Goal: Task Accomplishment & Management: Manage account settings

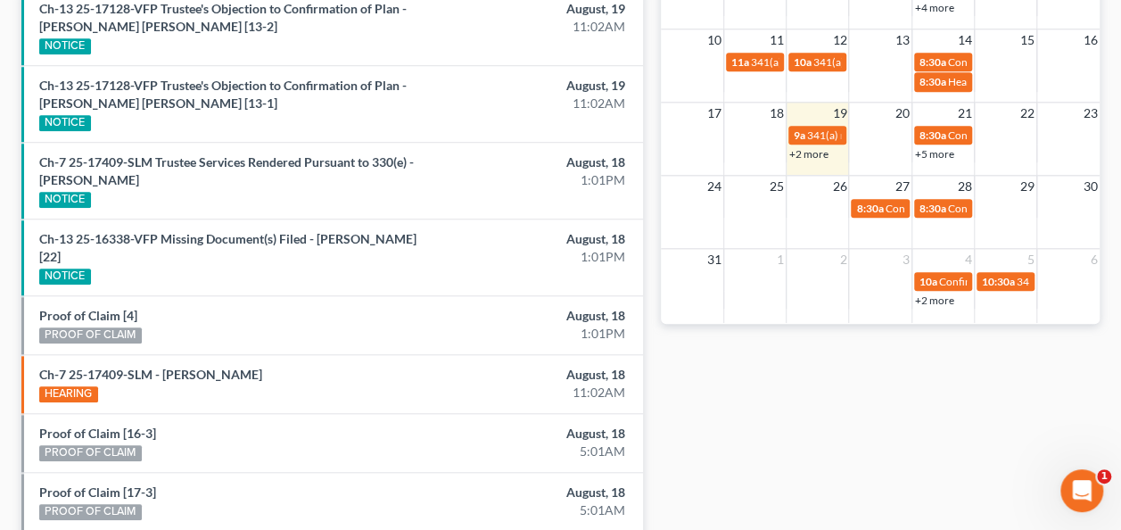
scroll to position [178, 0]
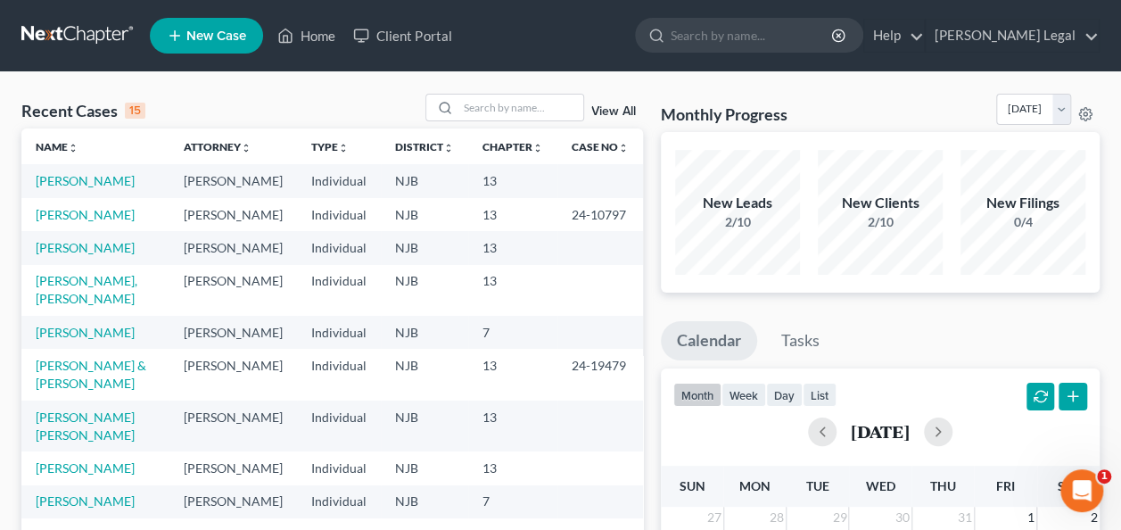
click at [95, 391] on link "[PERSON_NAME] & [PERSON_NAME]" at bounding box center [91, 374] width 111 height 33
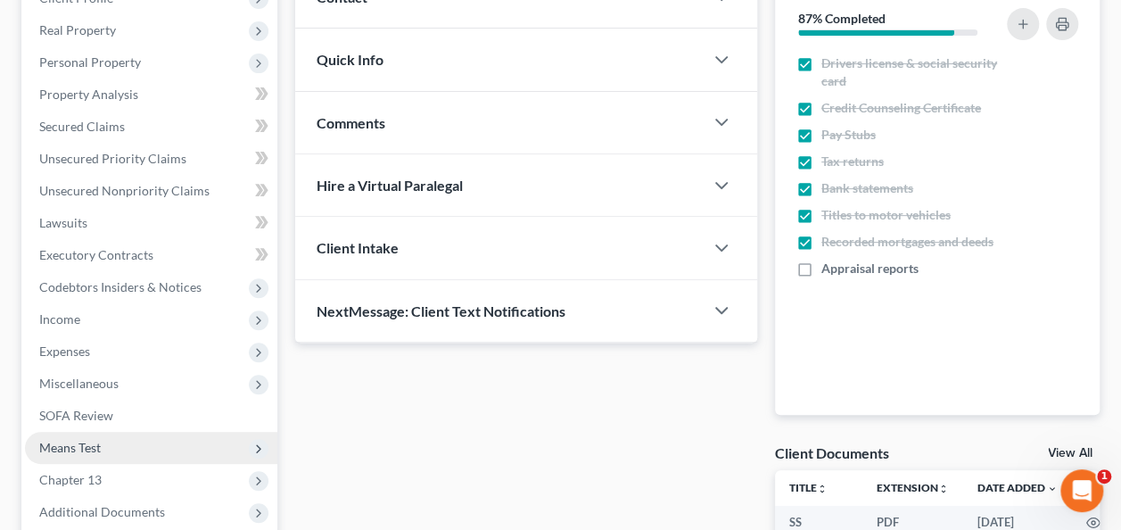
scroll to position [357, 0]
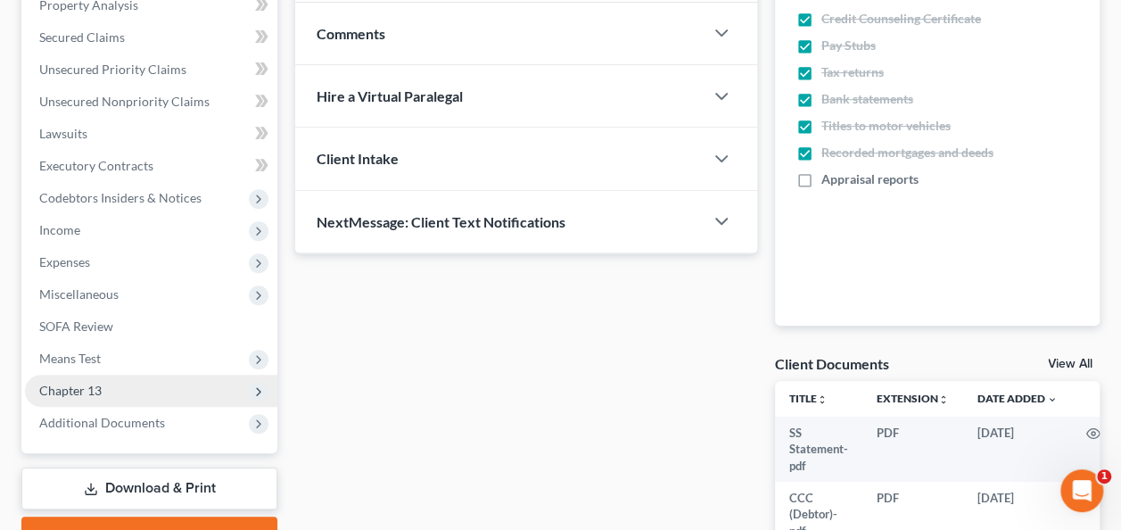
click at [128, 395] on span "Chapter 13" at bounding box center [151, 391] width 252 height 32
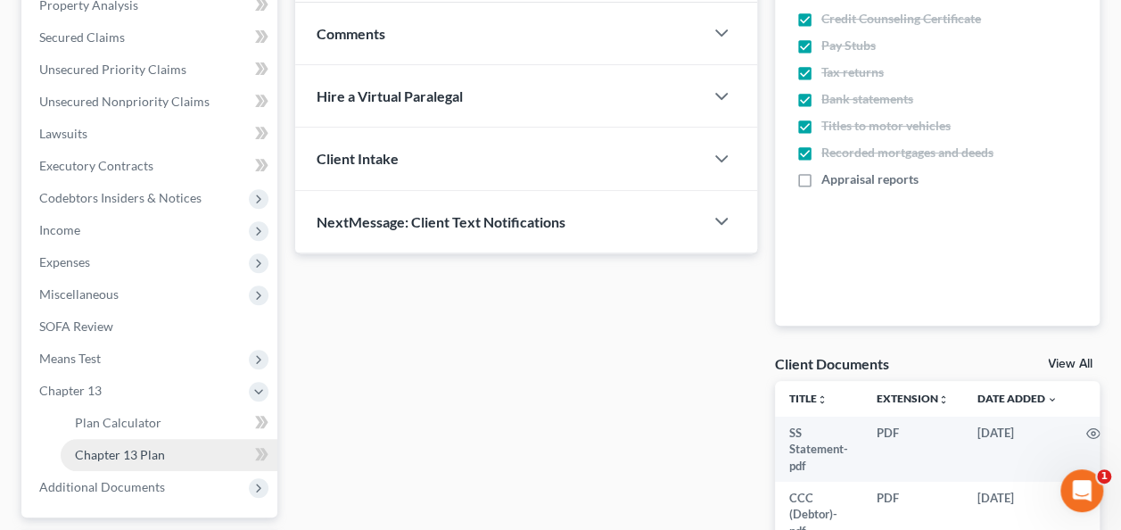
click at [112, 447] on span "Chapter 13 Plan" at bounding box center [120, 454] width 90 height 15
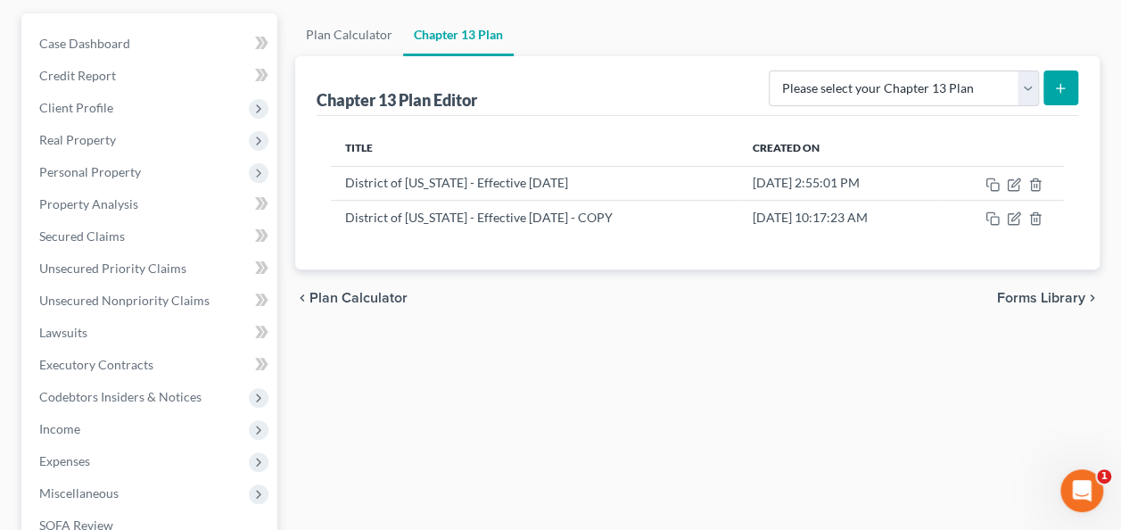
scroll to position [178, 0]
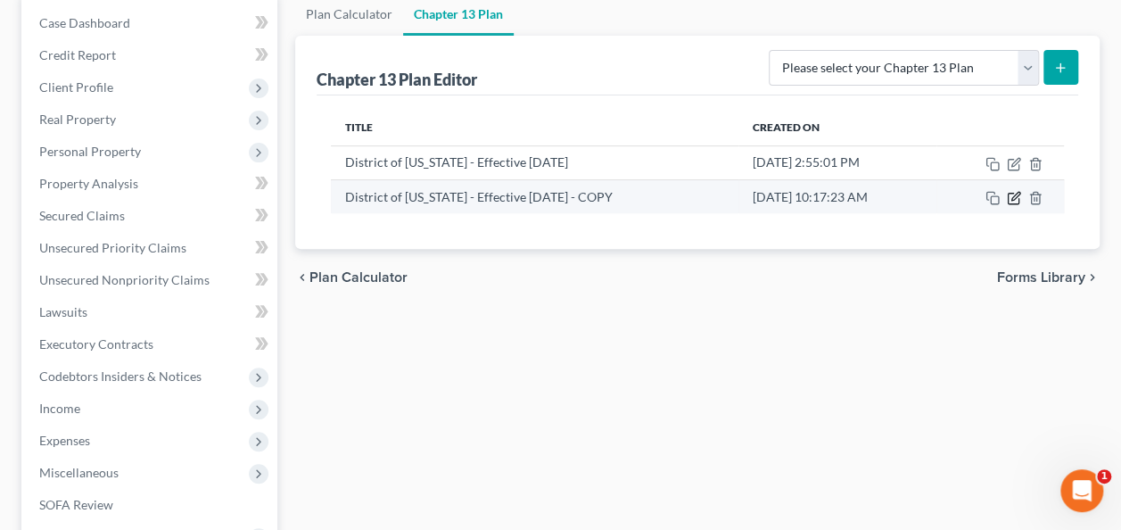
click at [1012, 197] on icon "button" at bounding box center [1014, 198] width 14 height 14
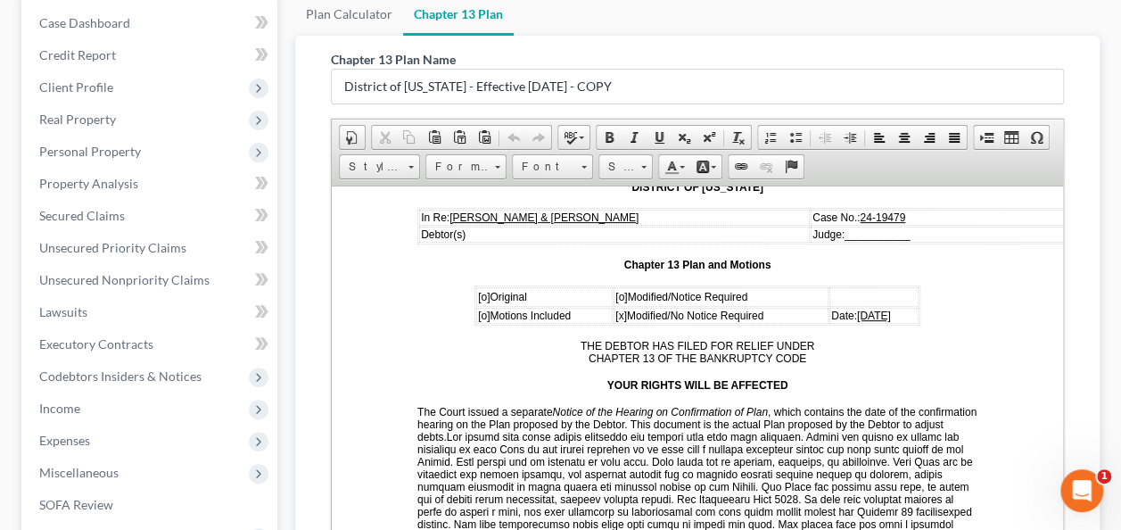
scroll to position [268, 0]
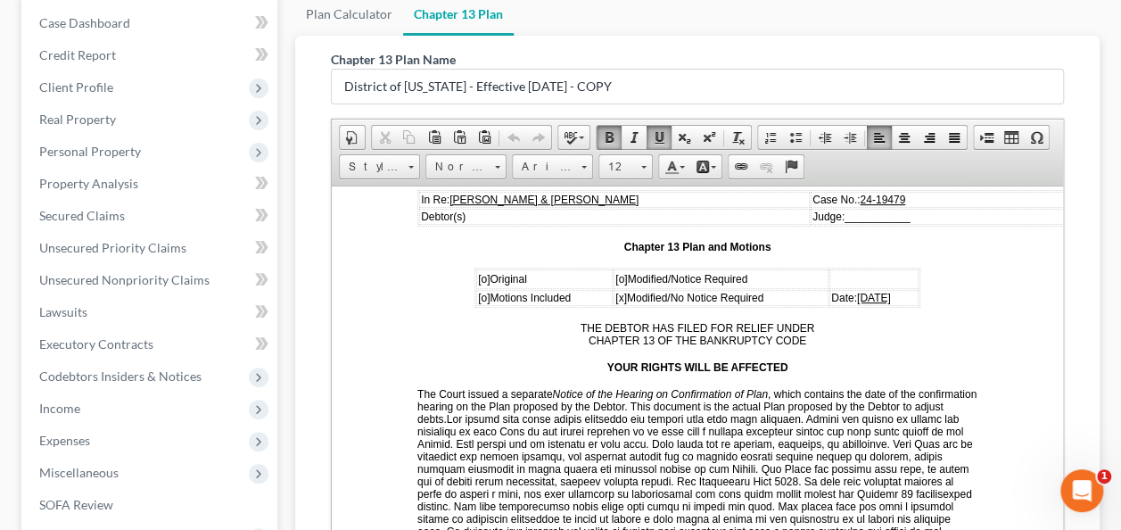
click at [857, 291] on span "09/27/2024" at bounding box center [874, 297] width 34 height 12
click at [860, 291] on span "08/27/2024" at bounding box center [874, 297] width 34 height 12
click at [890, 294] on td "Date: 08/20/2024" at bounding box center [873, 297] width 89 height 16
click at [478, 272] on span "[o]" at bounding box center [484, 278] width 12 height 12
click at [615, 292] on span "[x]" at bounding box center [621, 297] width 12 height 12
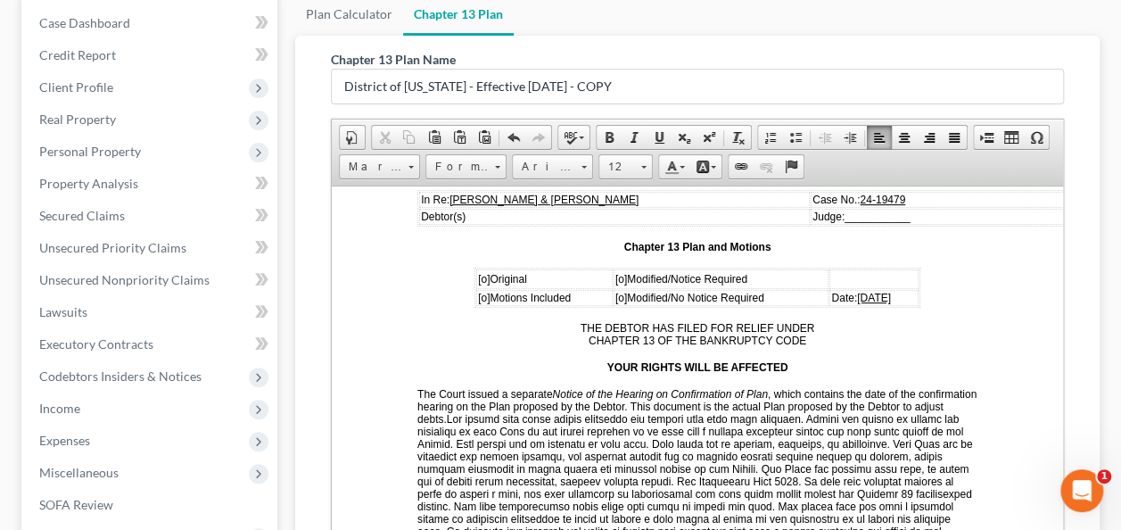
click at [615, 272] on span "[o]" at bounding box center [621, 278] width 12 height 12
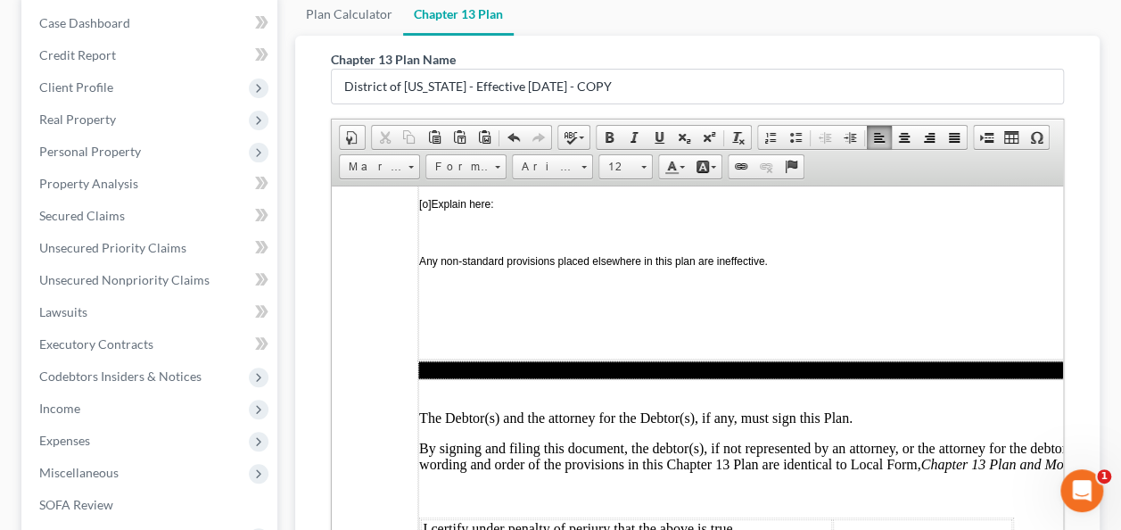
scroll to position [5232, 0]
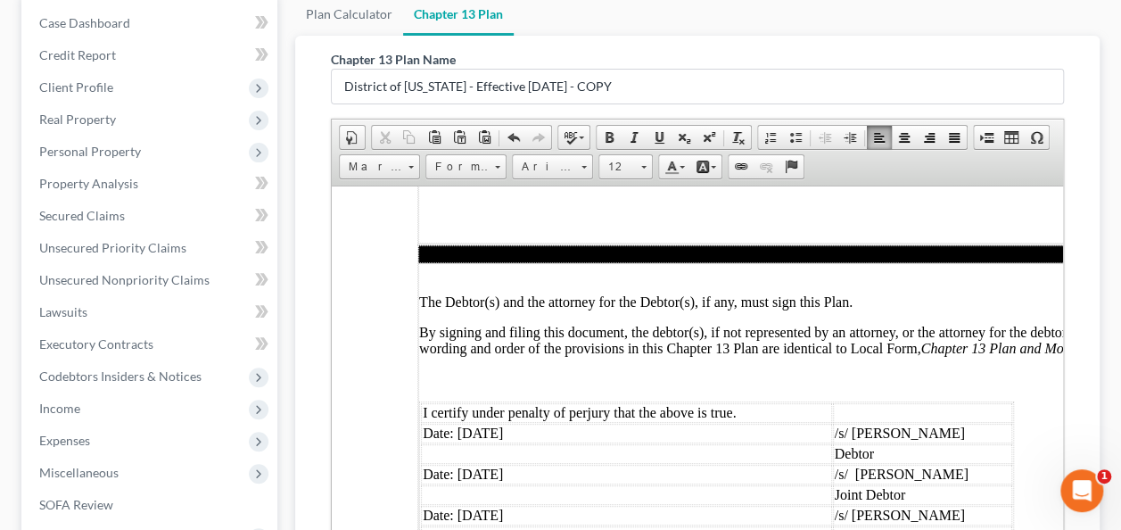
drag, startPoint x: 523, startPoint y: 350, endPoint x: 460, endPoint y: 343, distance: 62.7
click at [460, 423] on td "Date: 09/27/2024" at bounding box center [626, 433] width 411 height 20
drag, startPoint x: 533, startPoint y: 380, endPoint x: 467, endPoint y: 388, distance: 66.5
click at [467, 464] on td "Date: 09/27/2024" at bounding box center [626, 474] width 411 height 20
drag, startPoint x: 532, startPoint y: 419, endPoint x: 463, endPoint y: 426, distance: 69.0
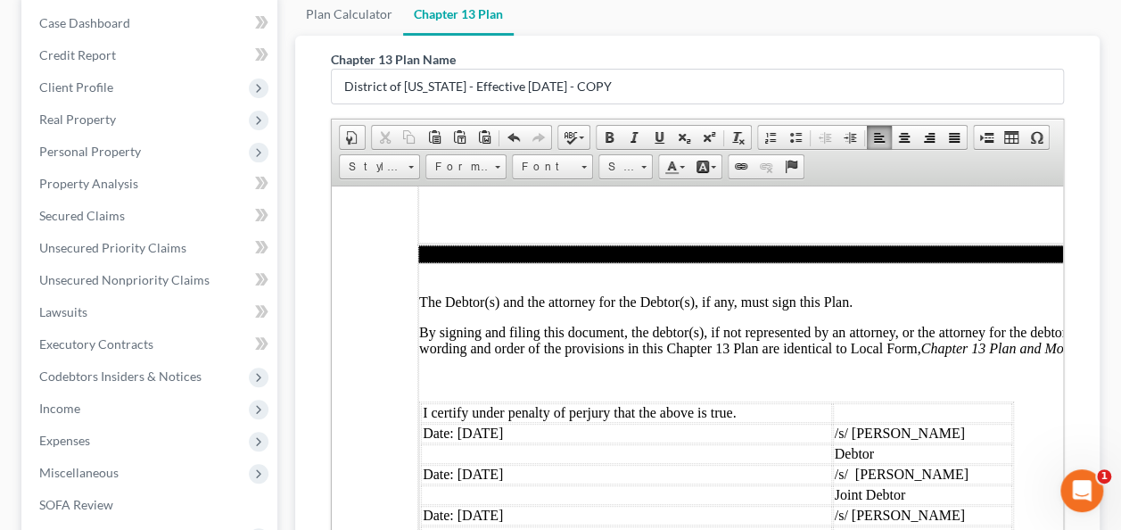
click at [463, 505] on td "Date: 09/27/2024" at bounding box center [626, 515] width 411 height 20
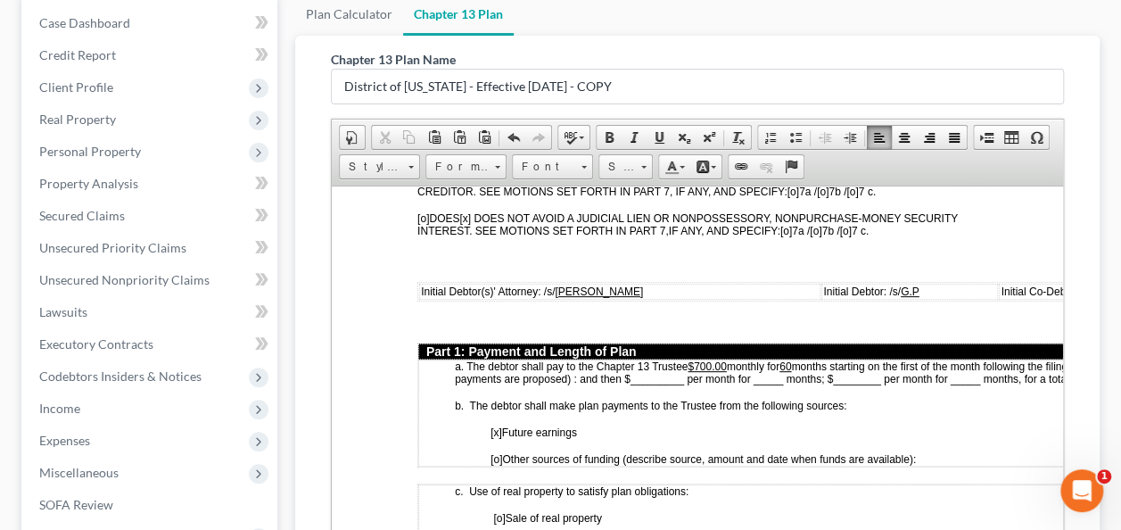
scroll to position [803, 0]
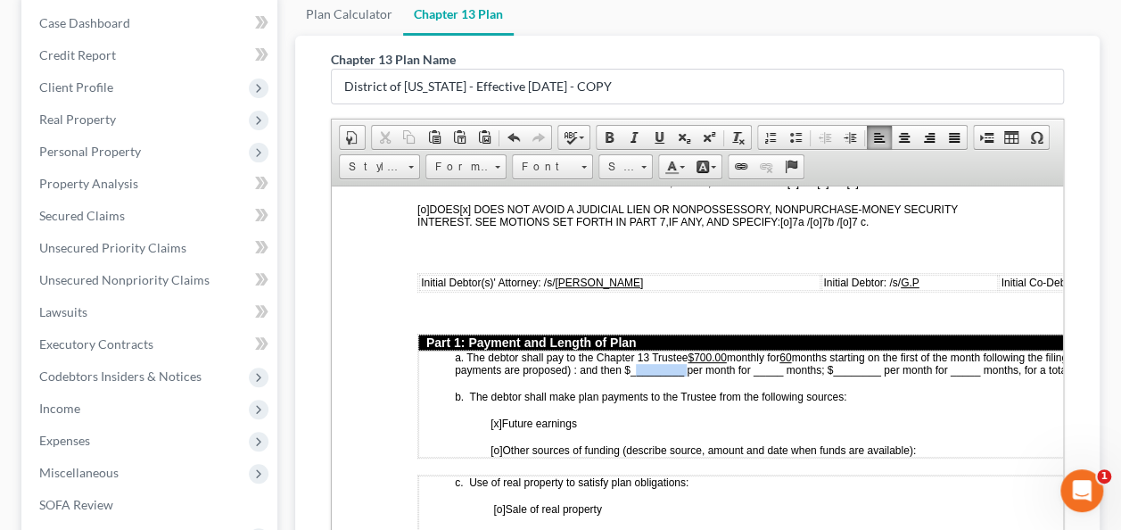
drag, startPoint x: 682, startPoint y: 361, endPoint x: 631, endPoint y: 359, distance: 50.9
click at [631, 359] on span "months starting on the first of the month following the filing of the petition.…" at bounding box center [812, 363] width 714 height 25
drag, startPoint x: 672, startPoint y: 360, endPoint x: 625, endPoint y: 360, distance: 46.4
click at [625, 360] on span "months starting on the first of the month following the filing of the petition.…" at bounding box center [812, 363] width 714 height 25
click at [656, 139] on span at bounding box center [659, 137] width 14 height 14
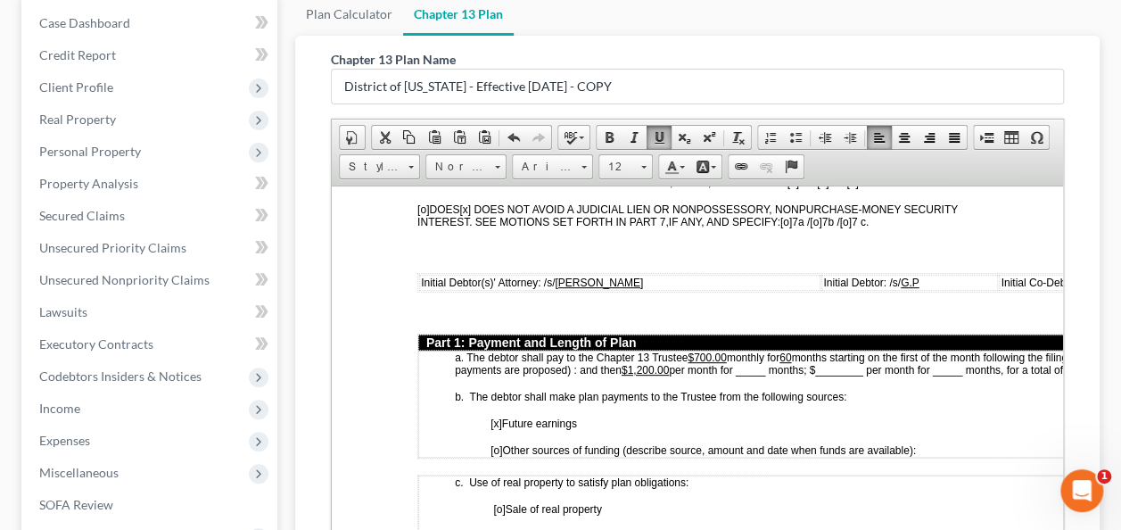
click at [771, 360] on span "months starting on the first of the month following the filing of the petition.…" at bounding box center [812, 363] width 714 height 25
click at [791, 351] on u "60" at bounding box center [786, 357] width 12 height 12
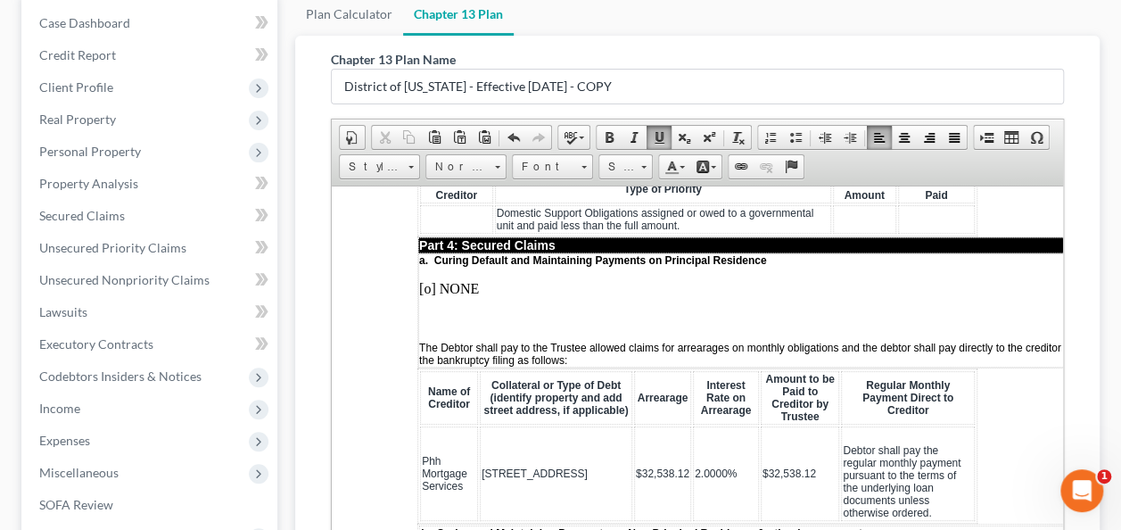
scroll to position [1962, 0]
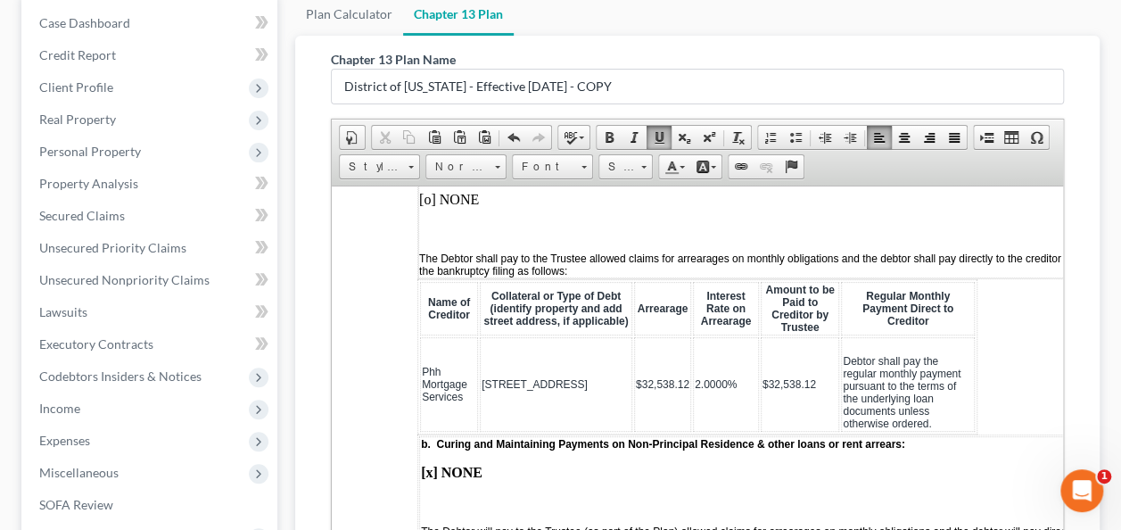
click at [797, 361] on td "$32,538.12" at bounding box center [800, 383] width 78 height 95
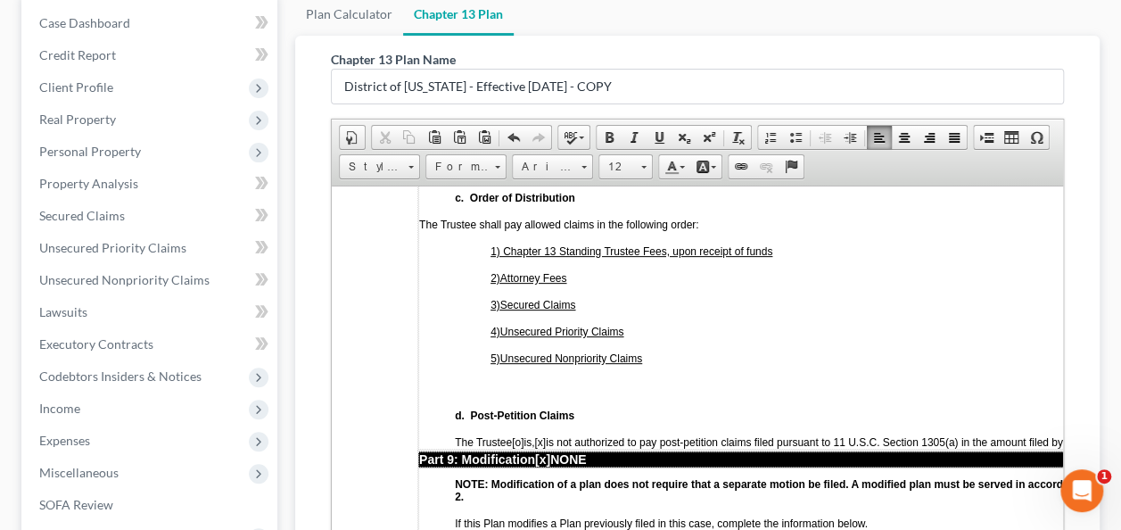
scroll to position [4727, 0]
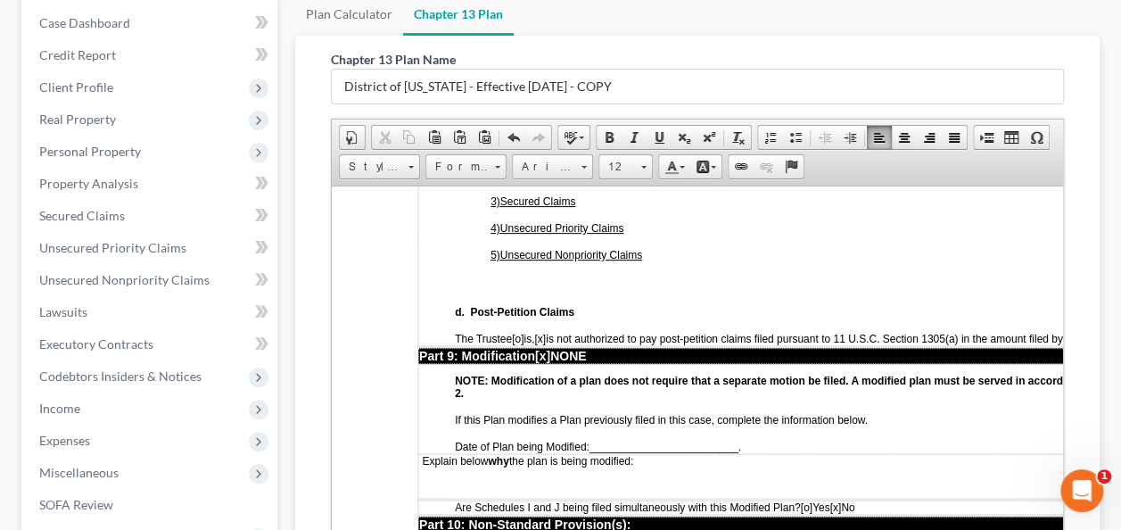
click at [782, 454] on p "Explain below why the plan is being modified:" at bounding box center [810, 460] width 782 height 12
click at [813, 500] on span "[o]" at bounding box center [807, 506] width 12 height 12
click at [841, 500] on span "[x]" at bounding box center [835, 506] width 12 height 12
click at [763, 453] on td "Explain below why the plan is being modified:" at bounding box center [810, 475] width 784 height 45
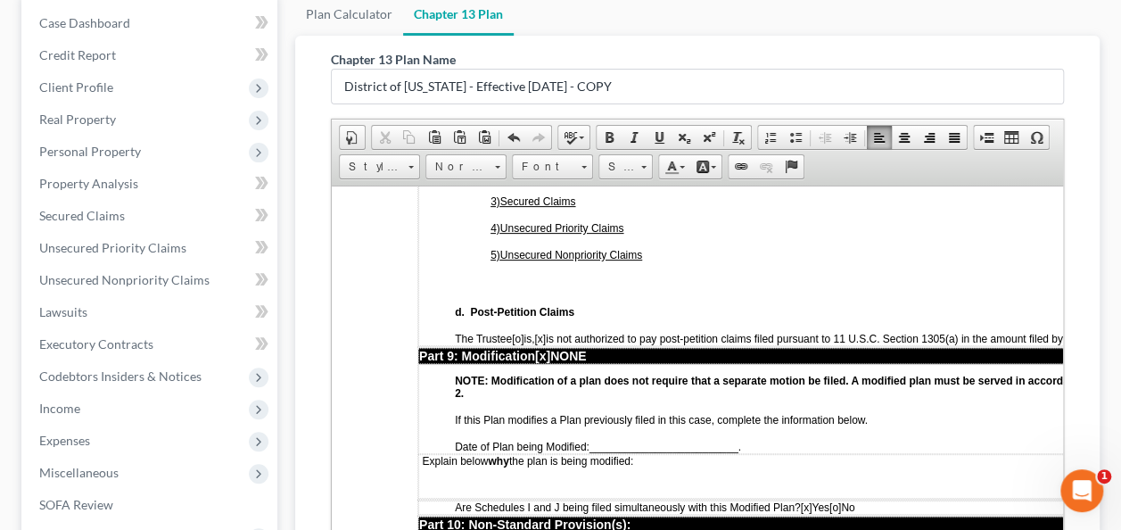
click at [773, 454] on p "Explain below why the plan is being modified:" at bounding box center [810, 460] width 782 height 12
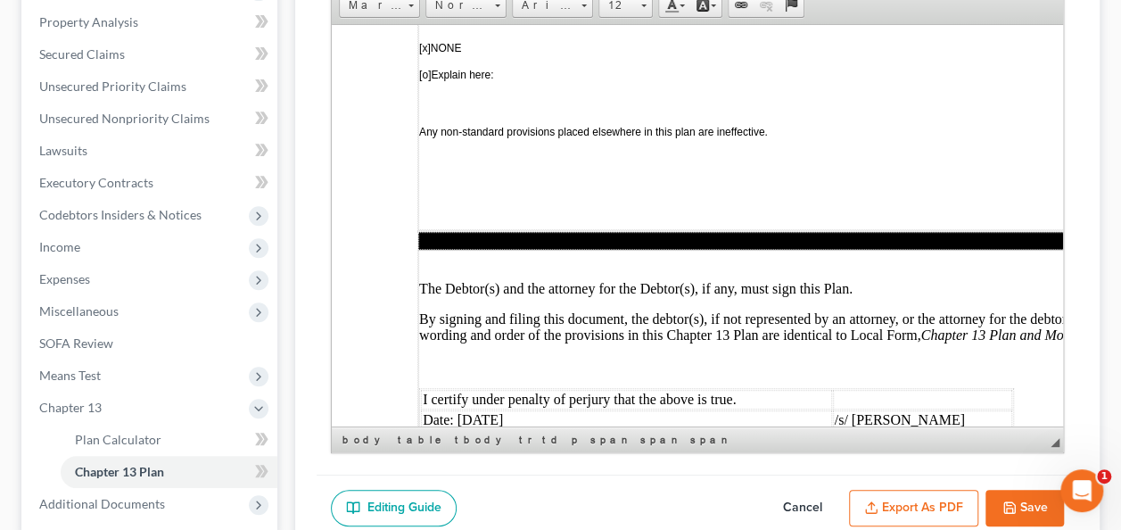
scroll to position [357, 0]
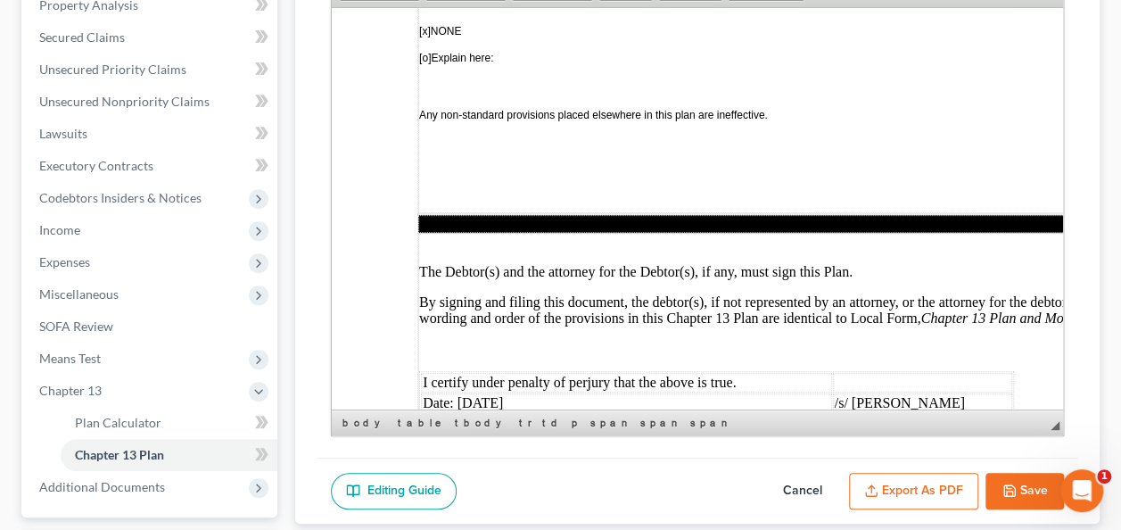
click at [1024, 473] on button "Save" at bounding box center [1025, 491] width 78 height 37
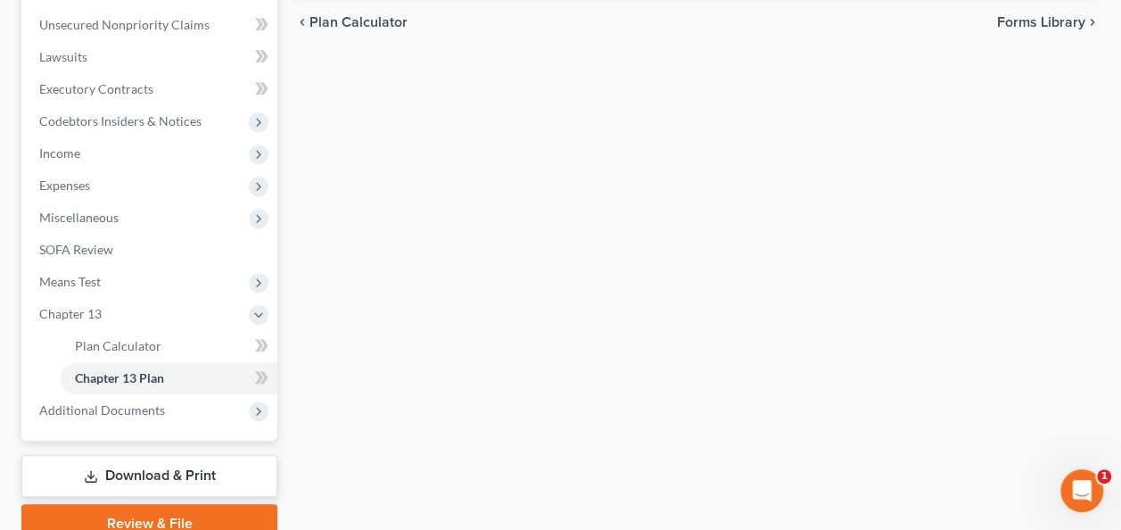
scroll to position [512, 0]
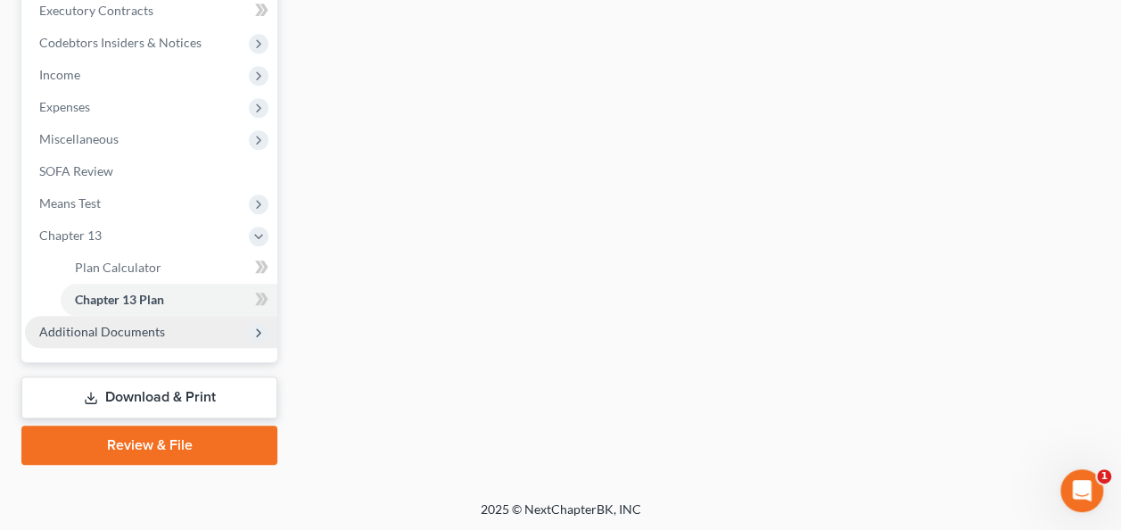
click at [171, 325] on span "Additional Documents" at bounding box center [151, 332] width 252 height 32
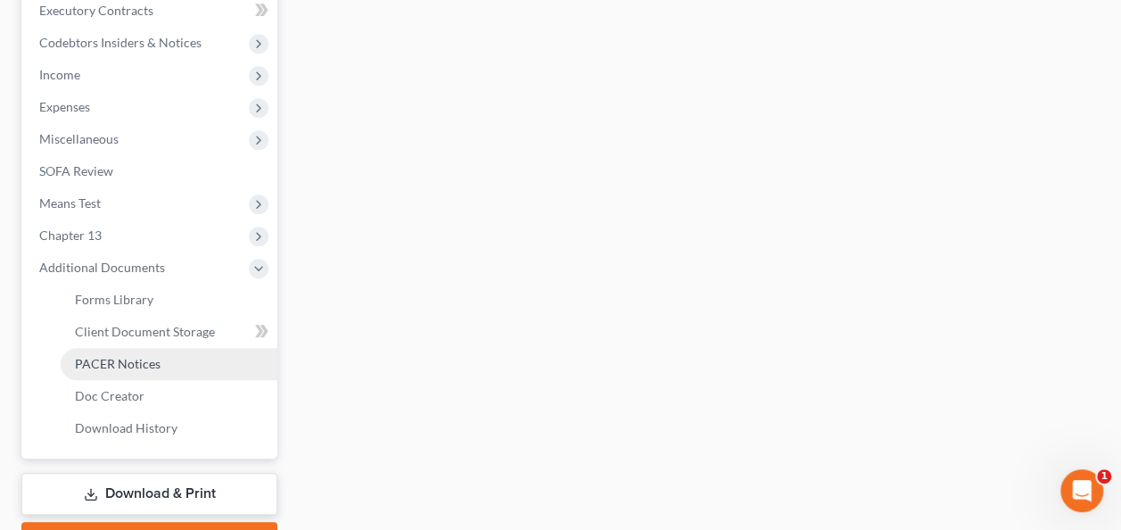
click at [169, 355] on link "PACER Notices" at bounding box center [169, 364] width 217 height 32
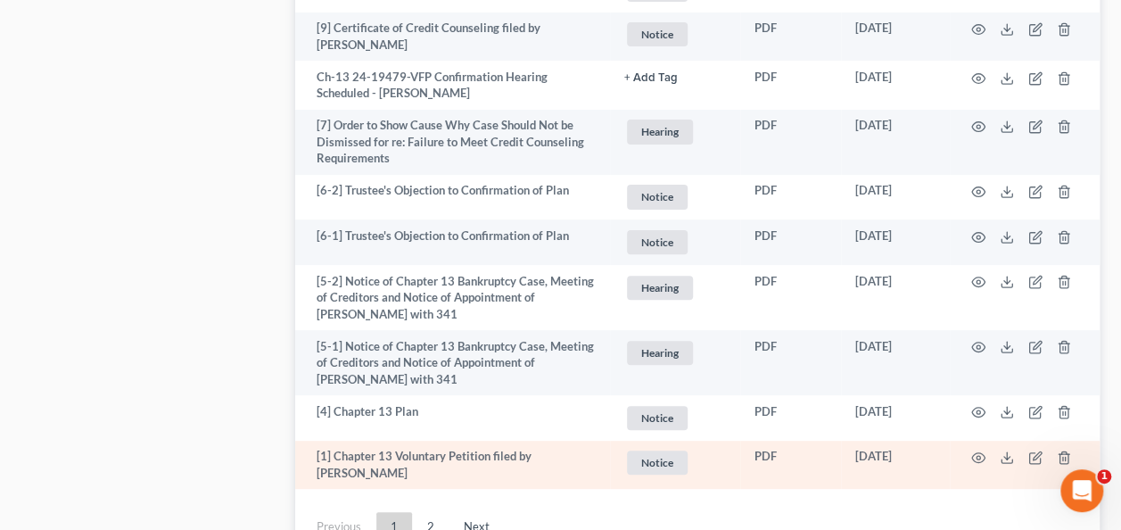
scroll to position [3504, 0]
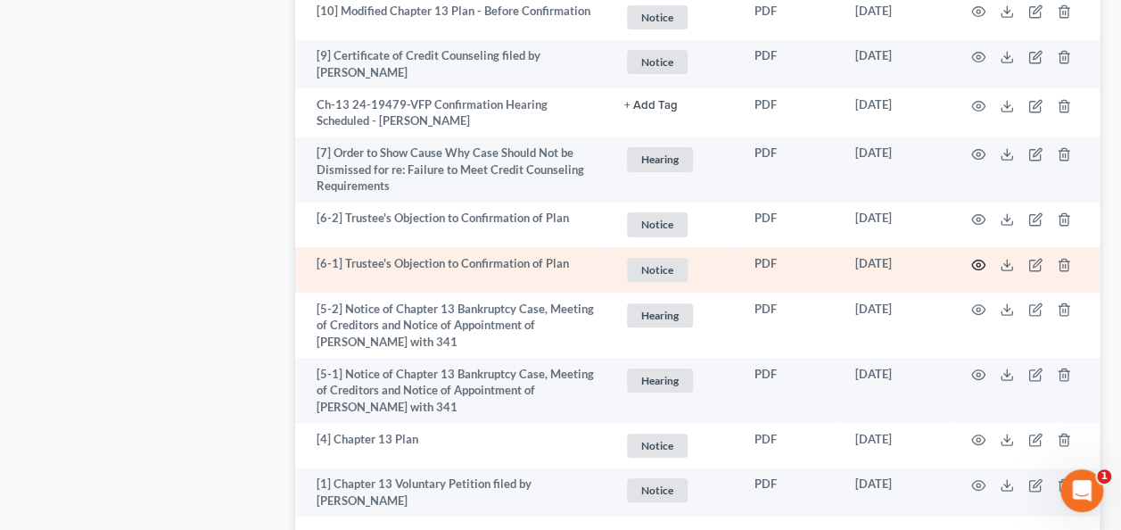
click at [976, 263] on icon "button" at bounding box center [978, 265] width 14 height 14
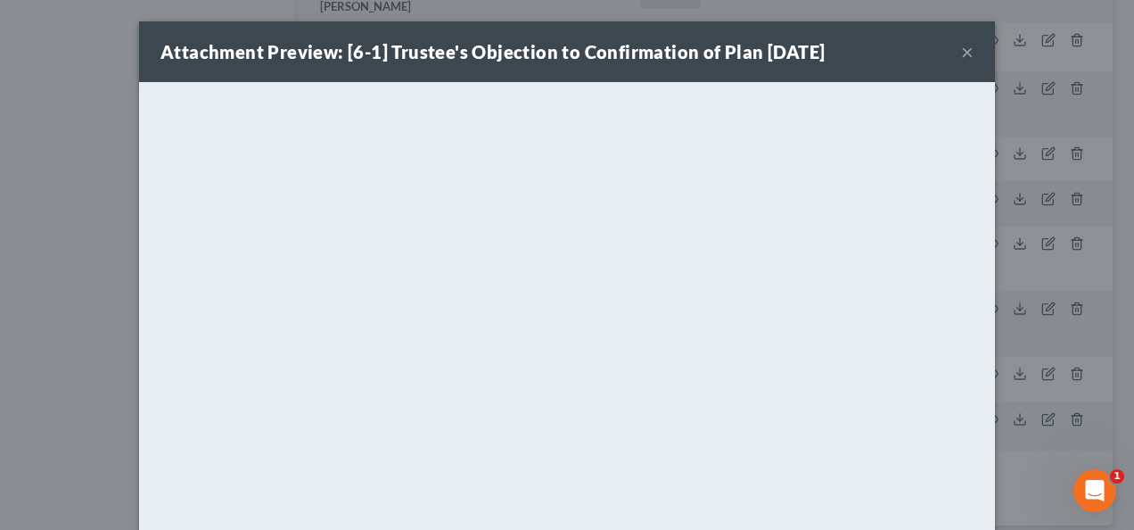
click at [961, 46] on button "×" at bounding box center [967, 51] width 12 height 21
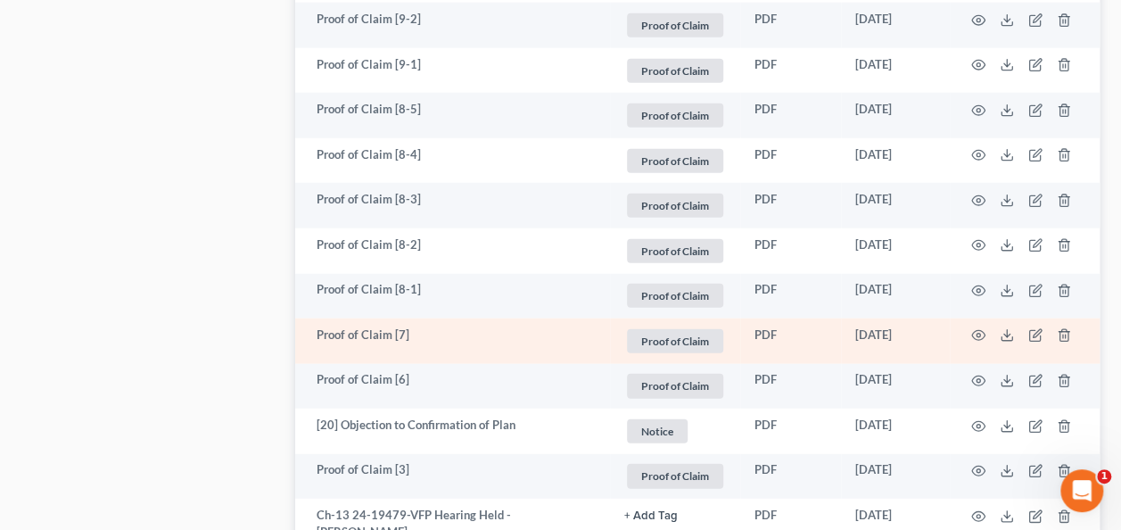
scroll to position [2256, 0]
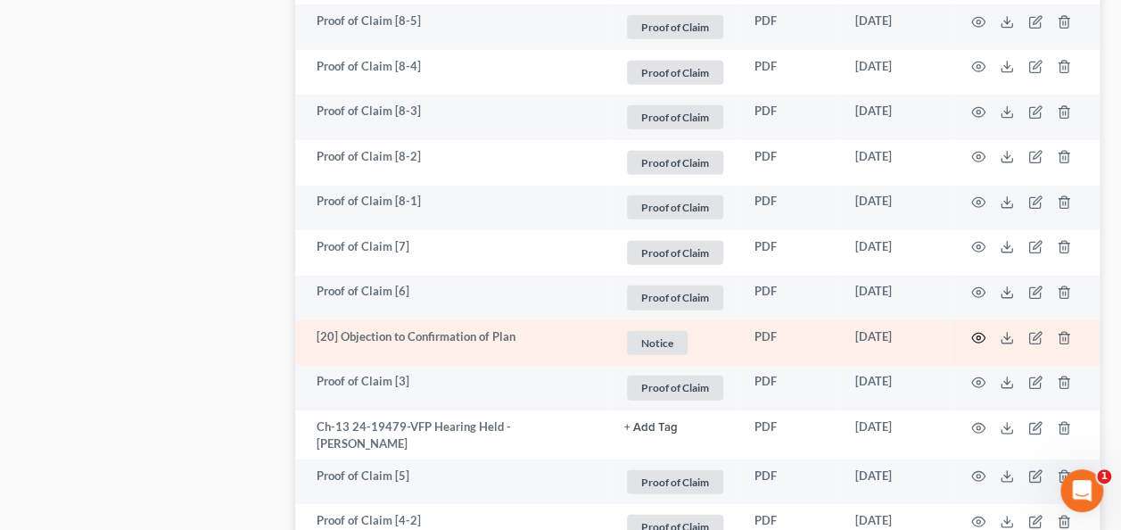
click at [978, 336] on icon "button" at bounding box center [978, 338] width 14 height 14
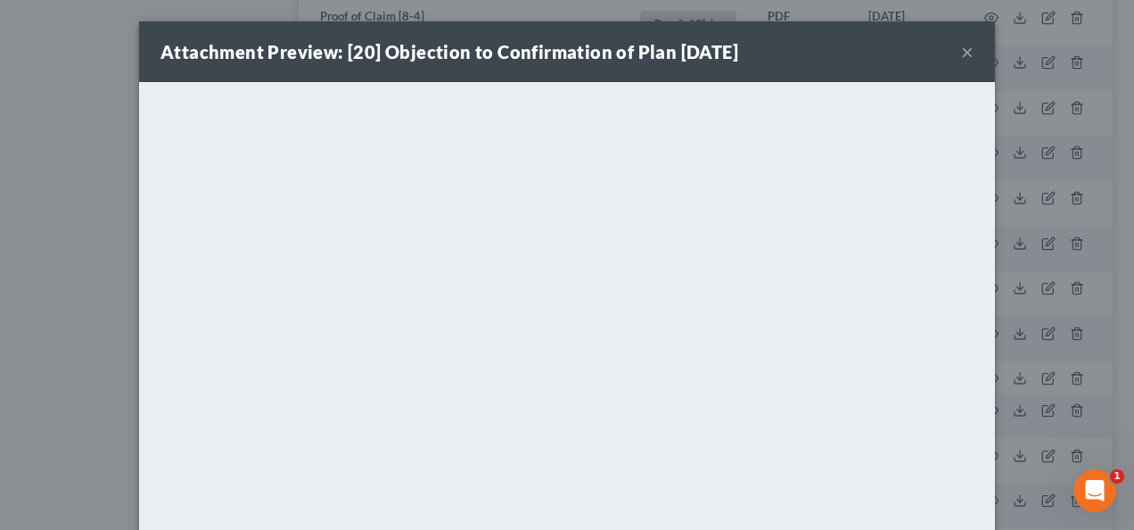
click at [963, 50] on button "×" at bounding box center [967, 51] width 12 height 21
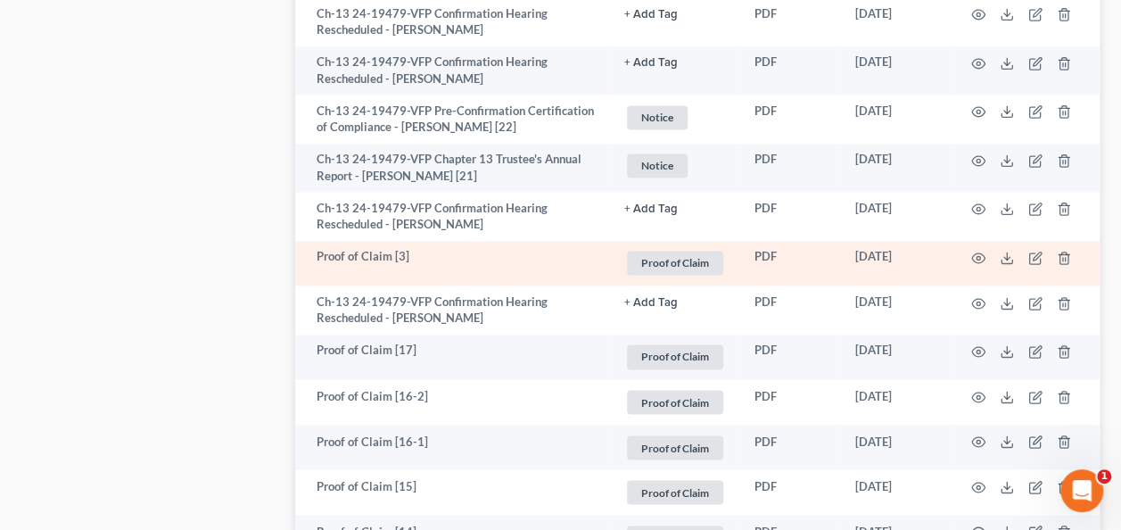
scroll to position [1274, 0]
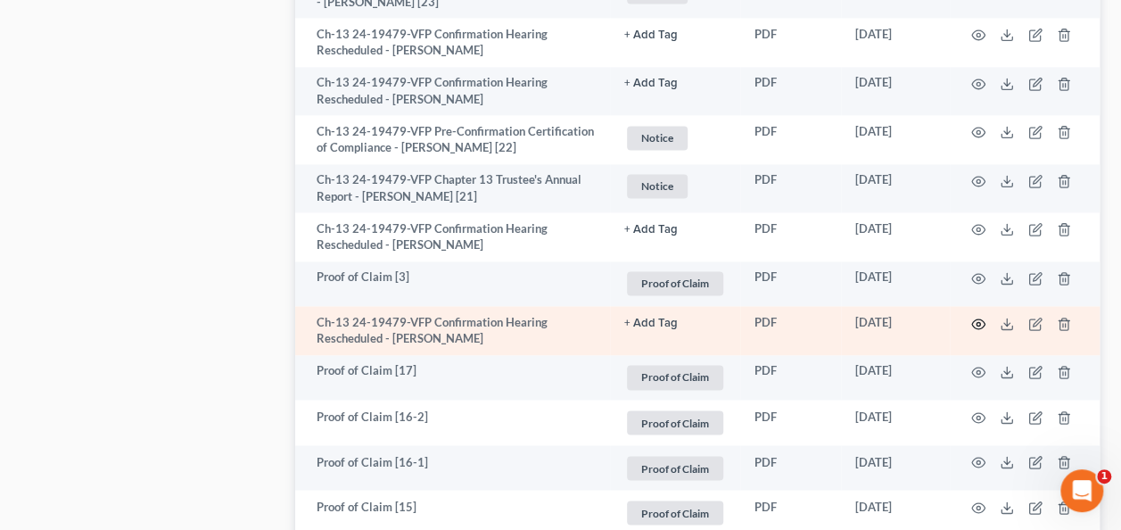
click at [980, 318] on icon "button" at bounding box center [978, 323] width 13 height 10
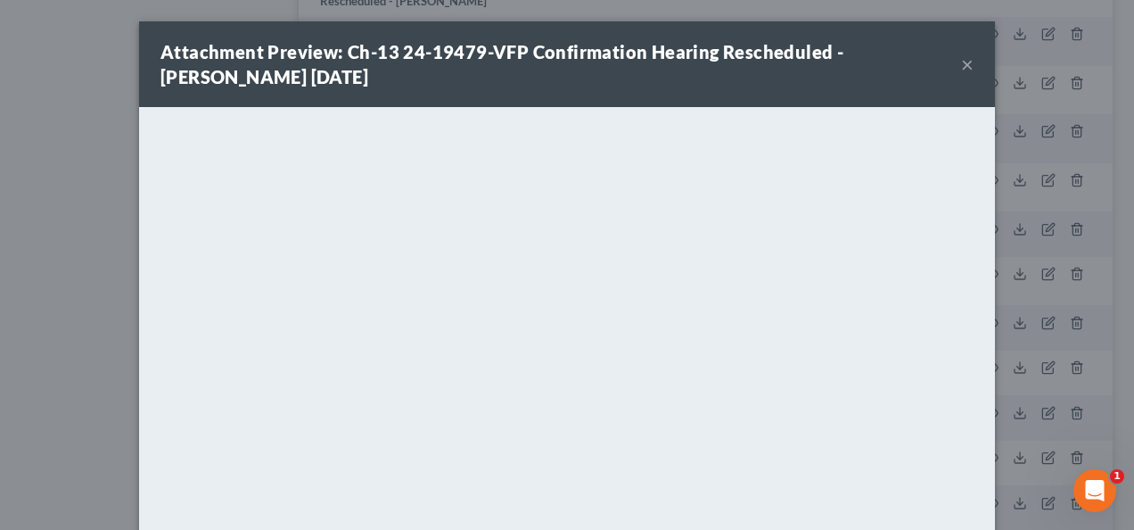
click at [961, 58] on button "×" at bounding box center [967, 64] width 12 height 21
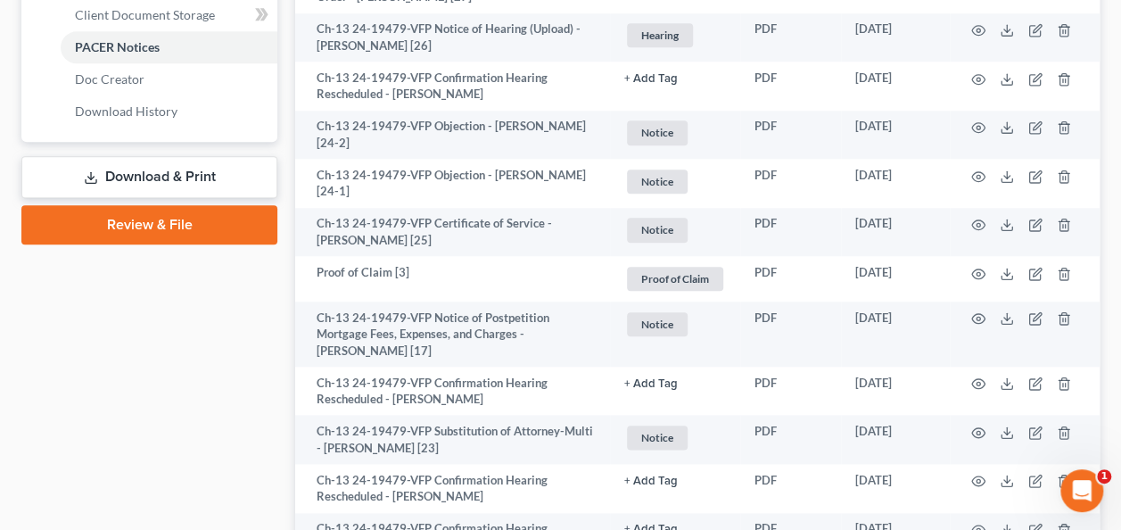
scroll to position [739, 0]
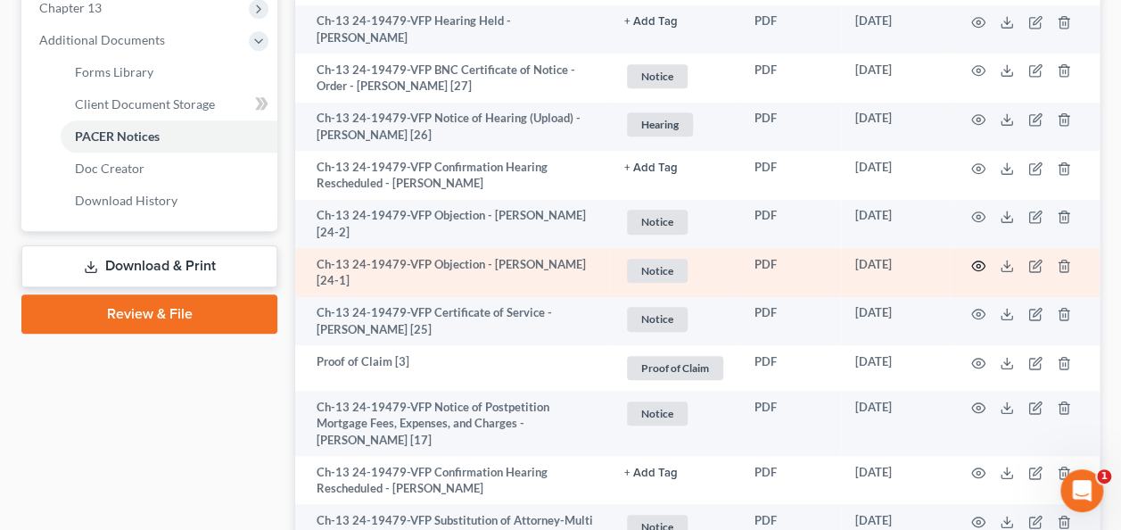
click at [974, 261] on icon "button" at bounding box center [978, 266] width 14 height 14
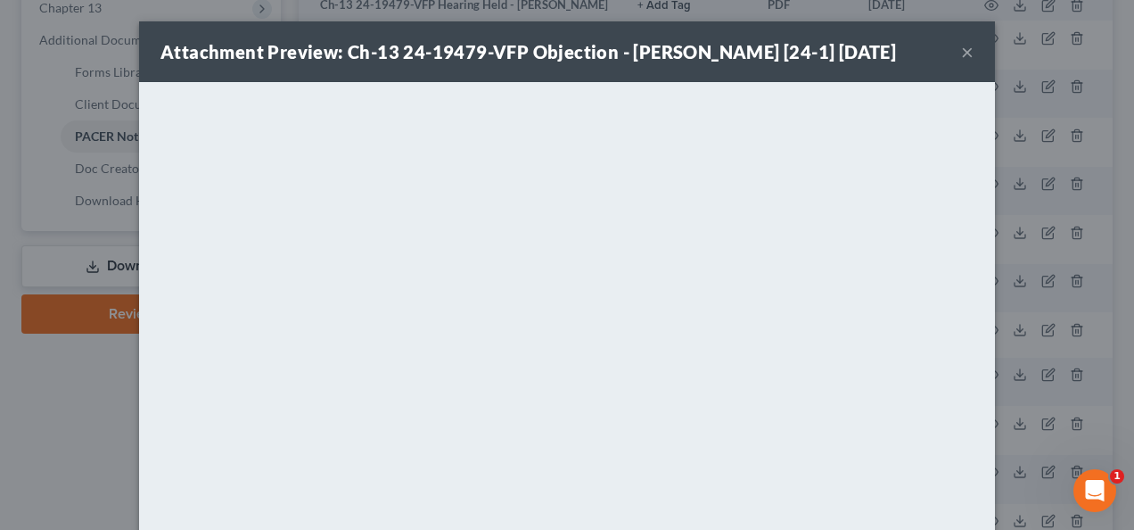
click at [963, 55] on button "×" at bounding box center [967, 51] width 12 height 21
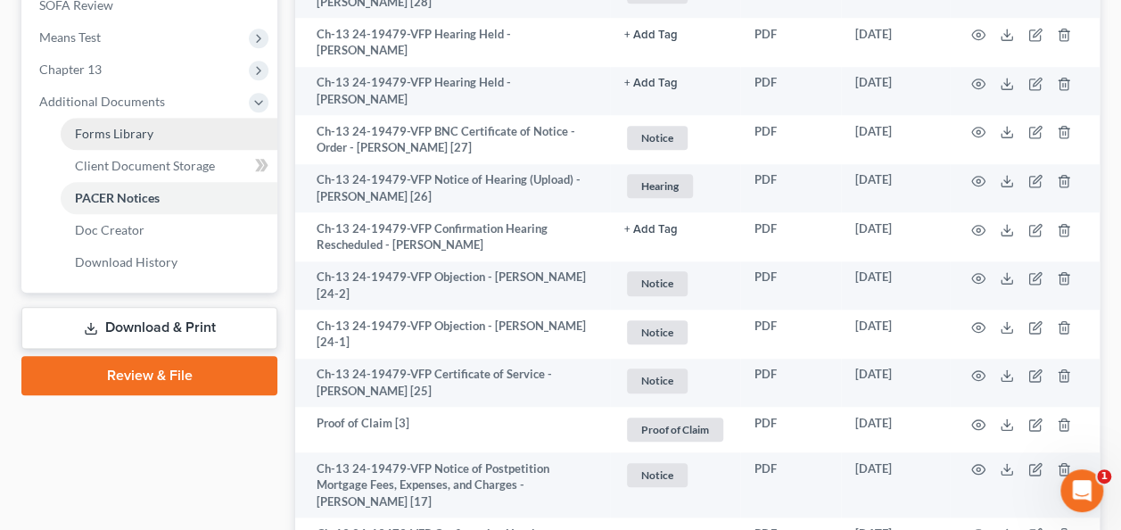
scroll to position [650, 0]
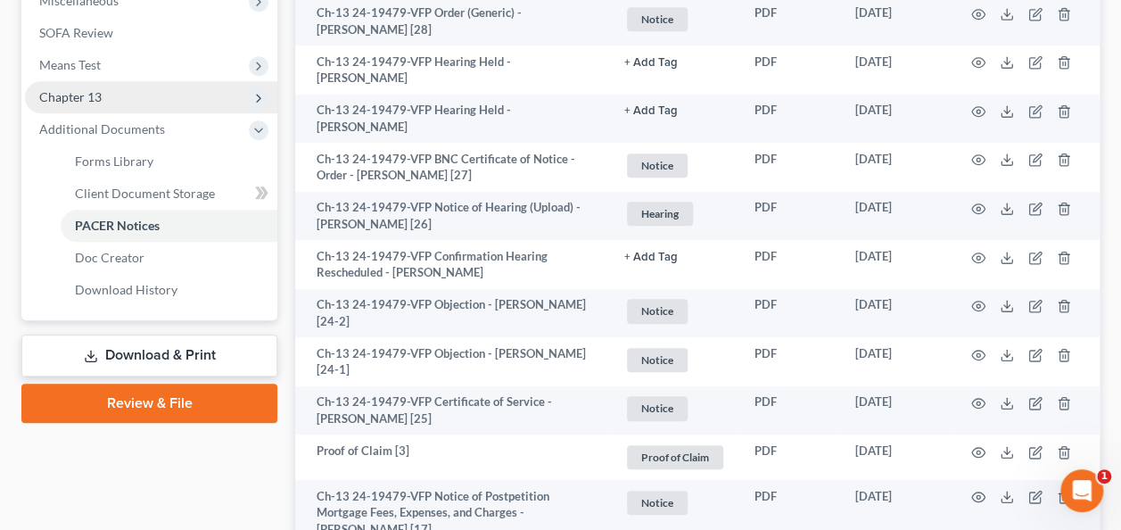
click at [152, 102] on span "Chapter 13" at bounding box center [151, 97] width 252 height 32
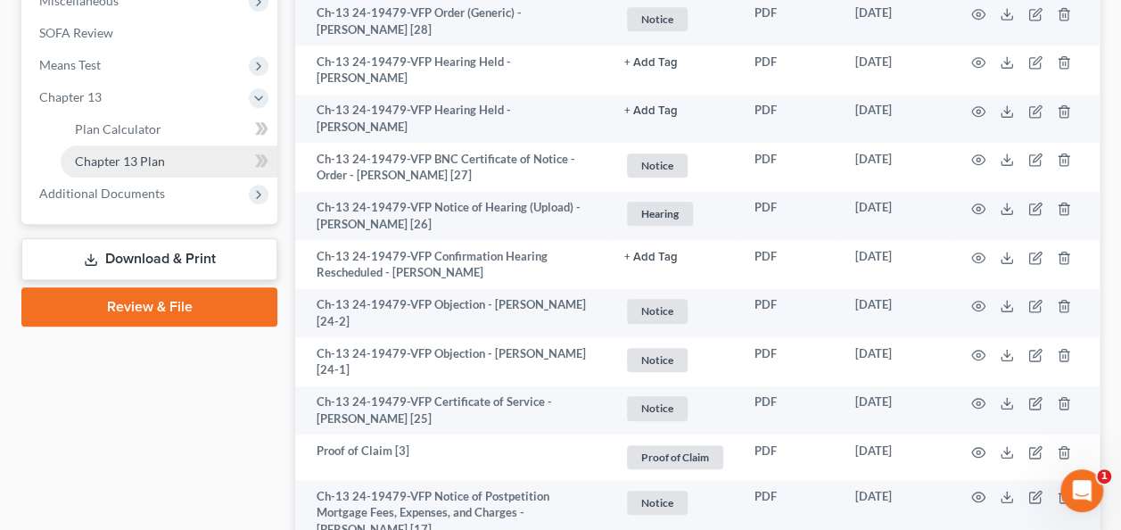
click at [152, 153] on span "Chapter 13 Plan" at bounding box center [120, 160] width 90 height 15
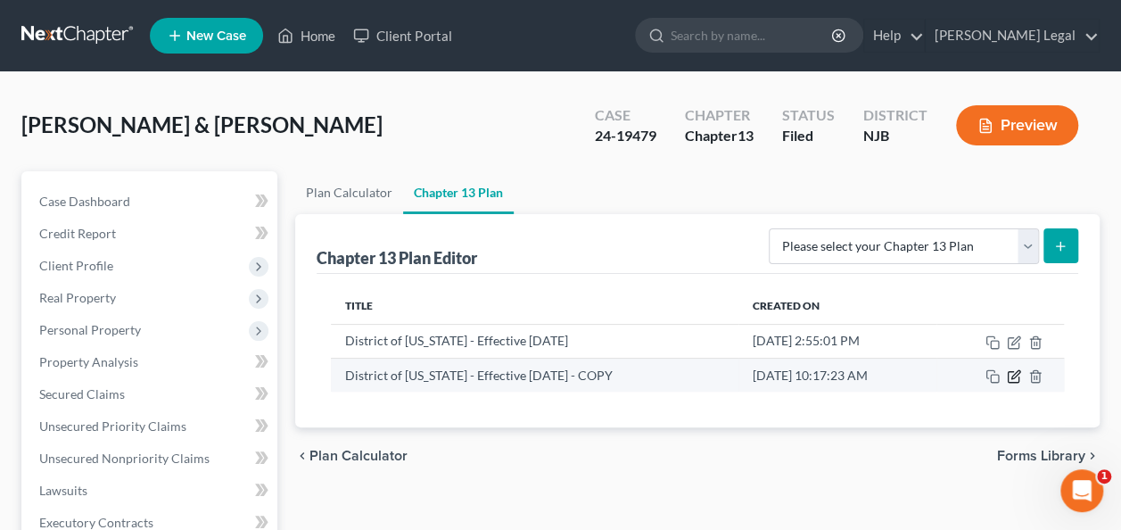
click at [1011, 373] on icon "button" at bounding box center [1014, 376] width 14 height 14
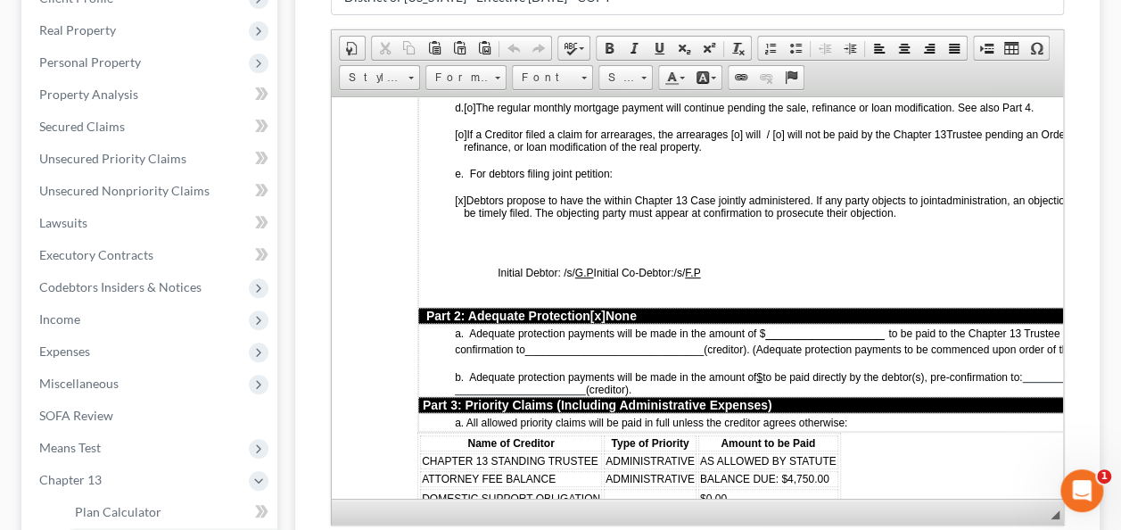
scroll to position [1516, 0]
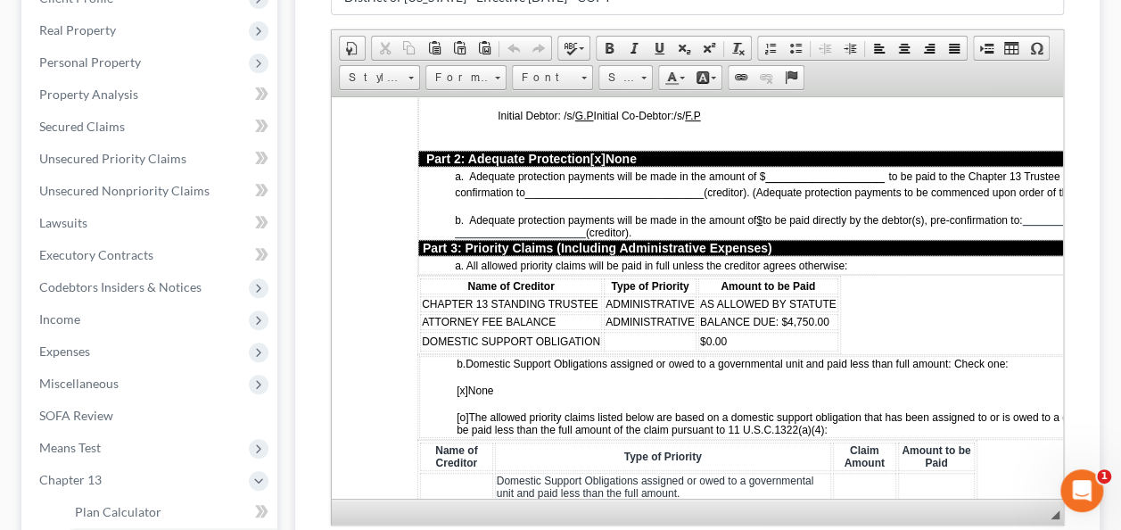
click at [791, 331] on td "$0.00" at bounding box center [768, 341] width 140 height 20
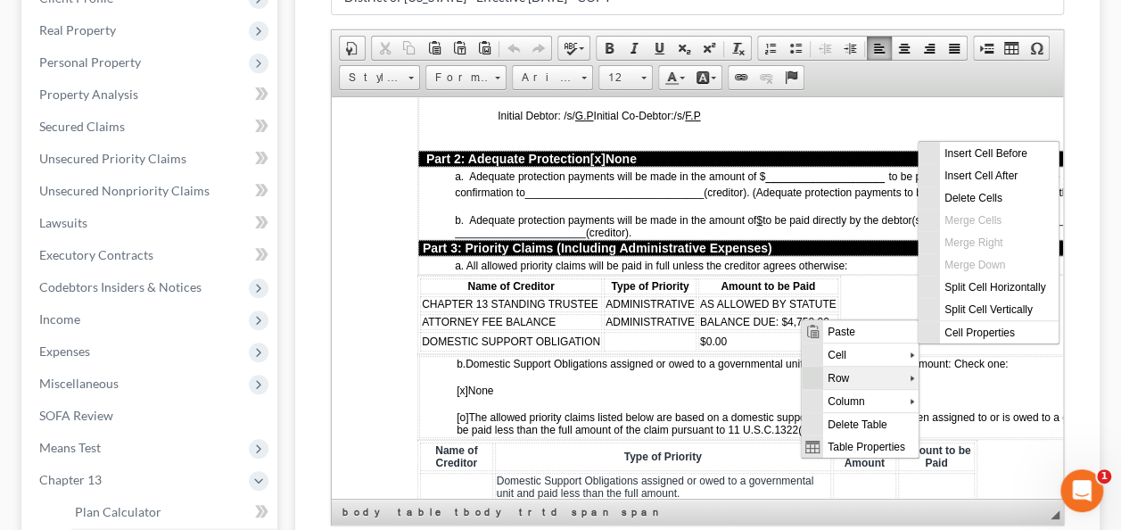
scroll to position [0, 0]
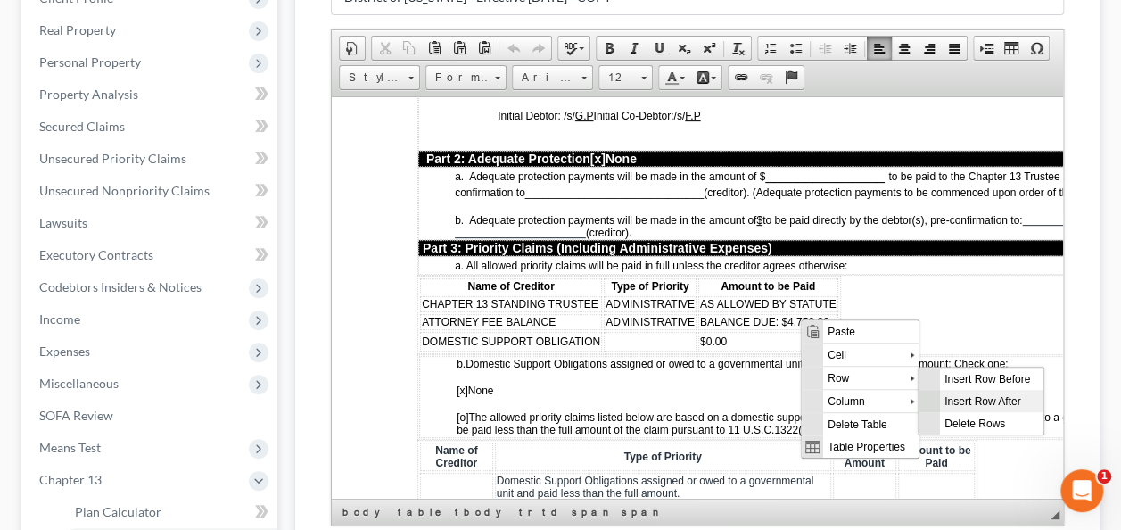
click at [966, 396] on span "Insert Row After" at bounding box center [990, 401] width 103 height 22
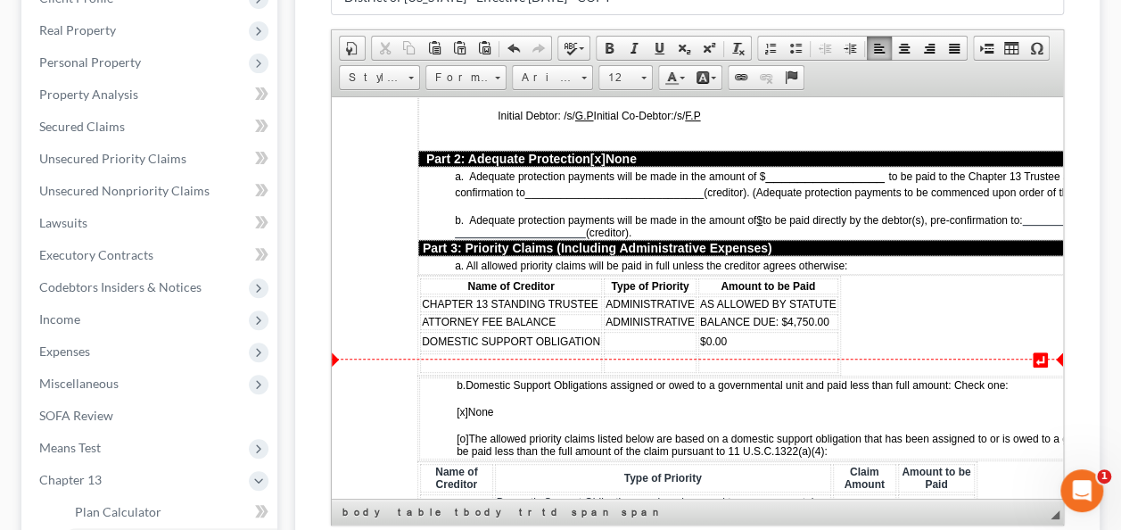
click at [574, 352] on td at bounding box center [511, 362] width 182 height 20
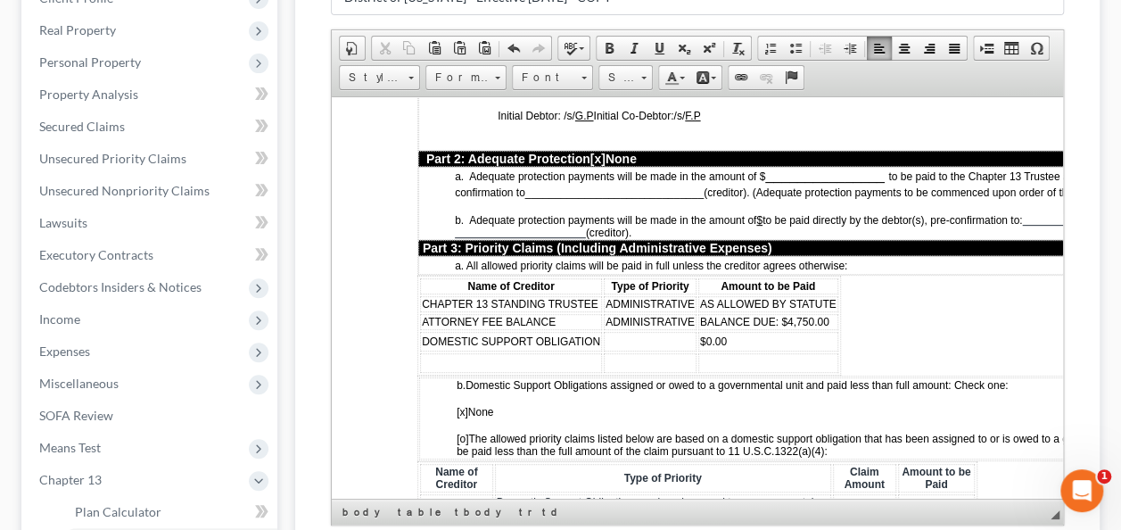
click at [557, 334] on span "DOMESTIC SUPPORT OBLIGATION" at bounding box center [511, 340] width 178 height 12
drag, startPoint x: 550, startPoint y: 320, endPoint x: 500, endPoint y: 320, distance: 49.9
click at [500, 334] on span "DOMESTIC SUPPORT OBLIGATION" at bounding box center [511, 340] width 178 height 12
click at [495, 335] on table "Name of Creditor Type of Priority Amount to be Paid CHAPTER 13 STANDING TRUSTEE…" at bounding box center [629, 325] width 424 height 100
click at [562, 80] on span "Font" at bounding box center [544, 77] width 62 height 23
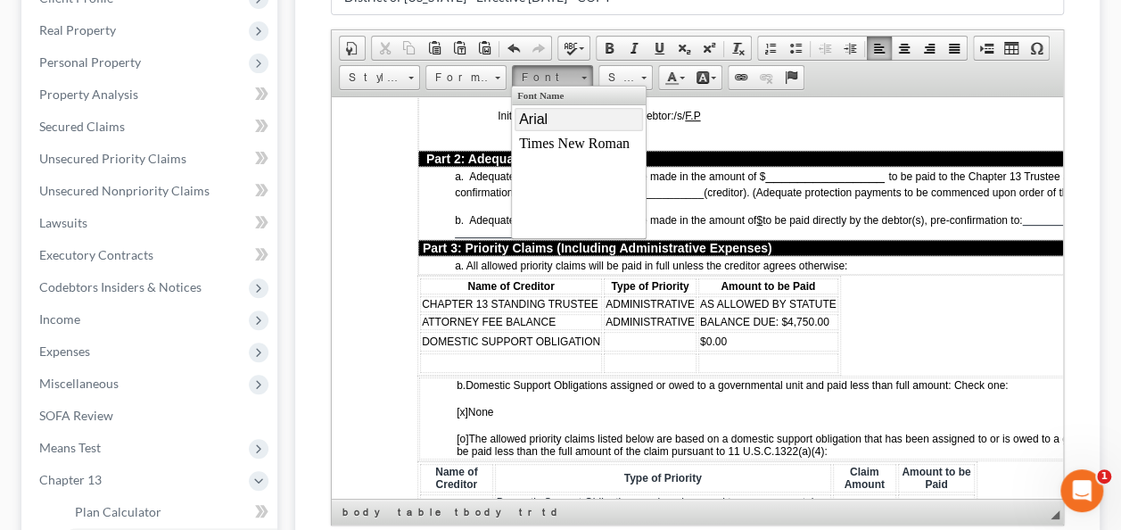
click at [559, 111] on link "Arial" at bounding box center [578, 119] width 128 height 23
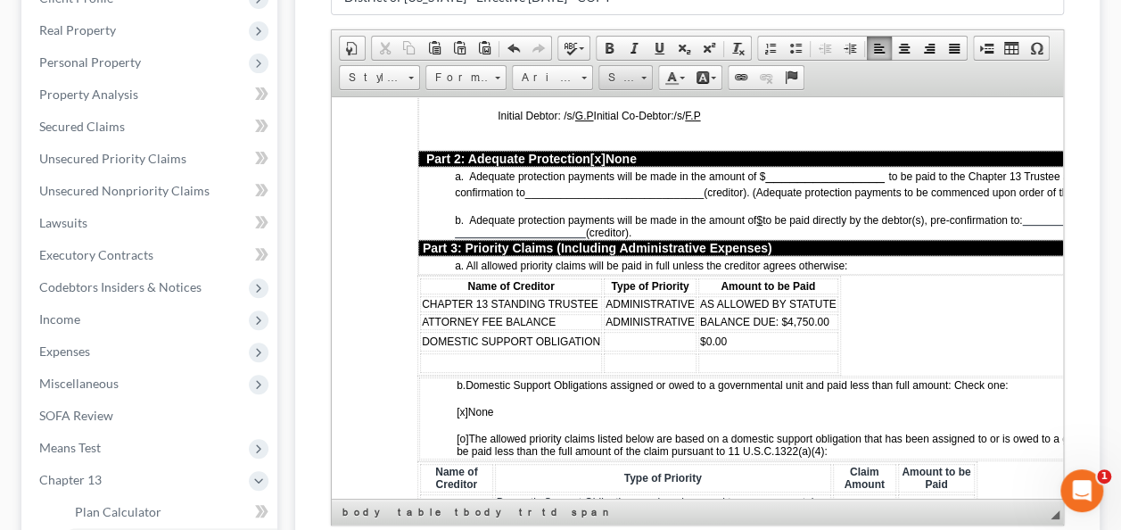
click at [631, 79] on span "Size" at bounding box center [617, 77] width 36 height 23
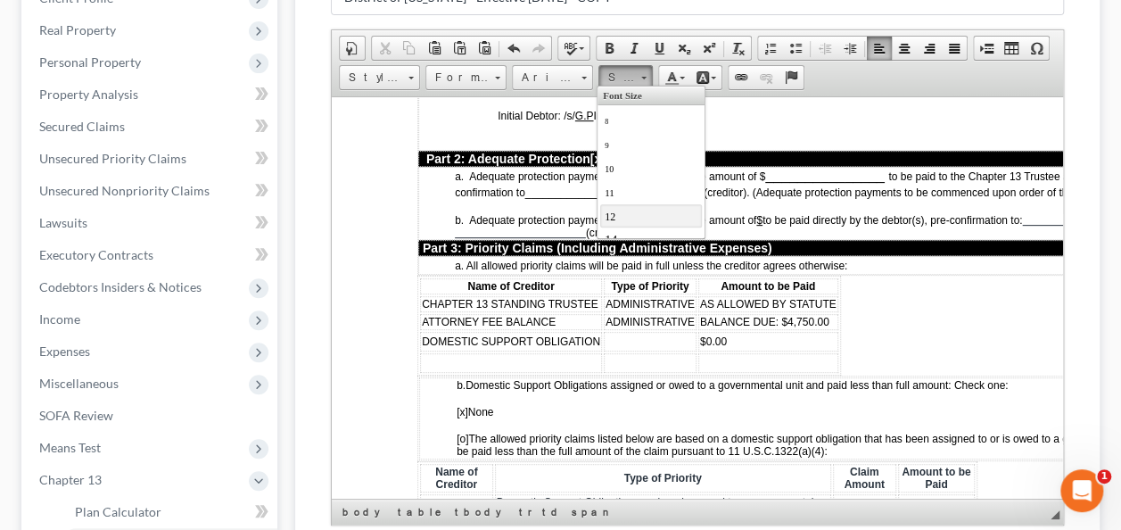
click at [634, 204] on link "12" at bounding box center [651, 215] width 102 height 23
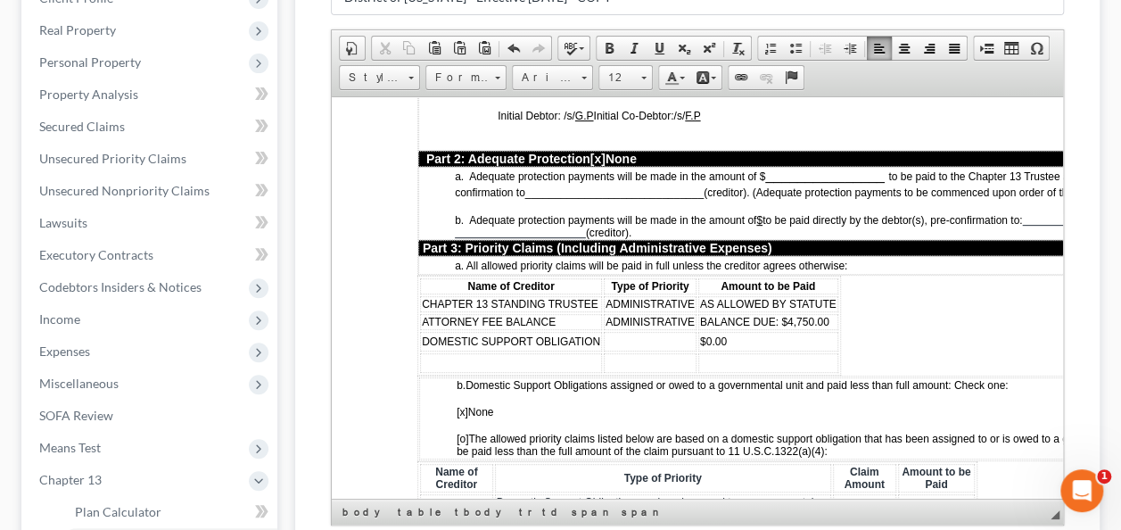
click at [502, 352] on td "​" at bounding box center [511, 362] width 182 height 20
drag, startPoint x: 553, startPoint y: 339, endPoint x: 421, endPoint y: 341, distance: 132.0
click at [421, 352] on td "Internal Revenue Service" at bounding box center [511, 362] width 182 height 20
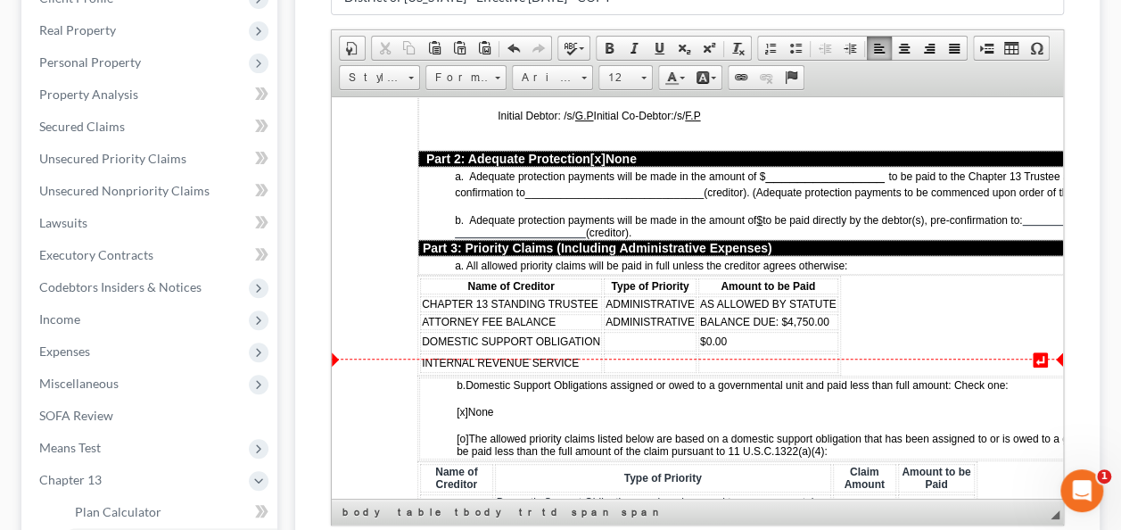
click at [689, 352] on td at bounding box center [650, 362] width 93 height 20
click at [709, 352] on td at bounding box center [768, 362] width 140 height 20
click at [730, 331] on td "$0.00" at bounding box center [768, 341] width 140 height 20
drag, startPoint x: 724, startPoint y: 319, endPoint x: 708, endPoint y: 321, distance: 16.2
click at [708, 334] on span "$0.00" at bounding box center [713, 340] width 27 height 12
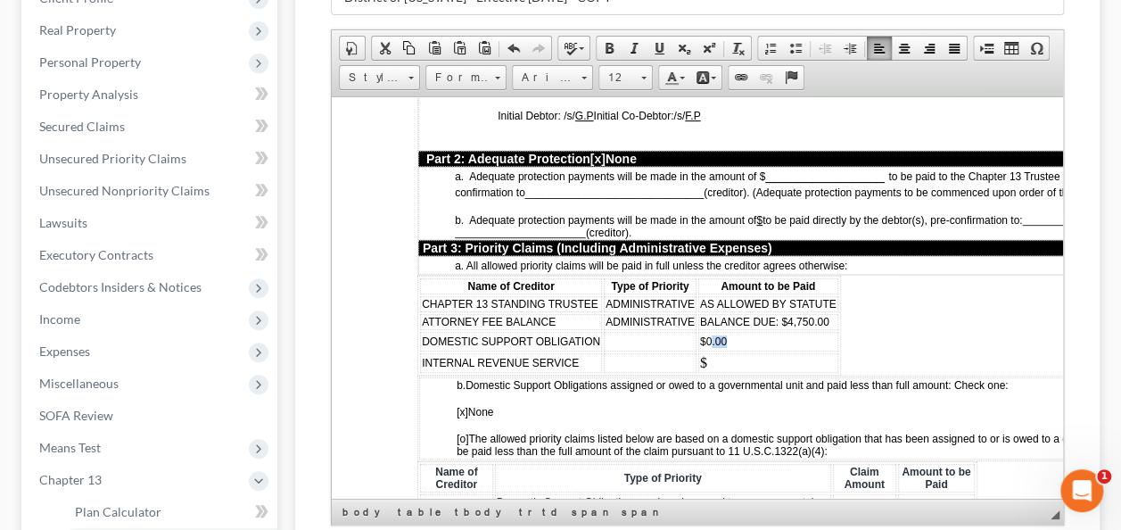
click at [708, 334] on span "$0.00" at bounding box center [713, 340] width 27 height 12
click at [710, 352] on td "$" at bounding box center [768, 362] width 140 height 20
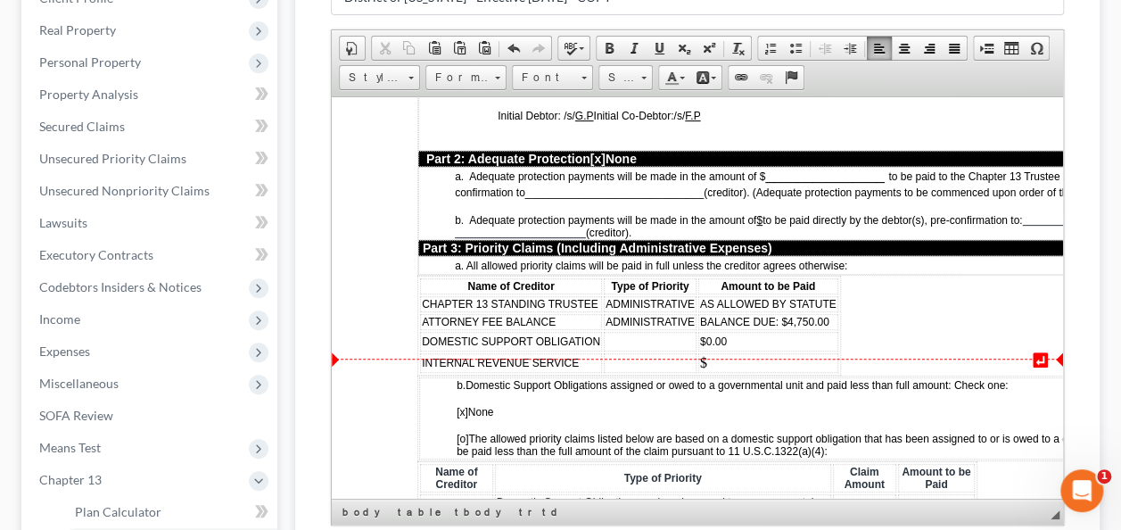
click at [671, 352] on td at bounding box center [650, 362] width 93 height 20
click at [668, 352] on td at bounding box center [650, 362] width 93 height 20
click at [676, 315] on span "ADMINISTRATIVE" at bounding box center [650, 321] width 89 height 12
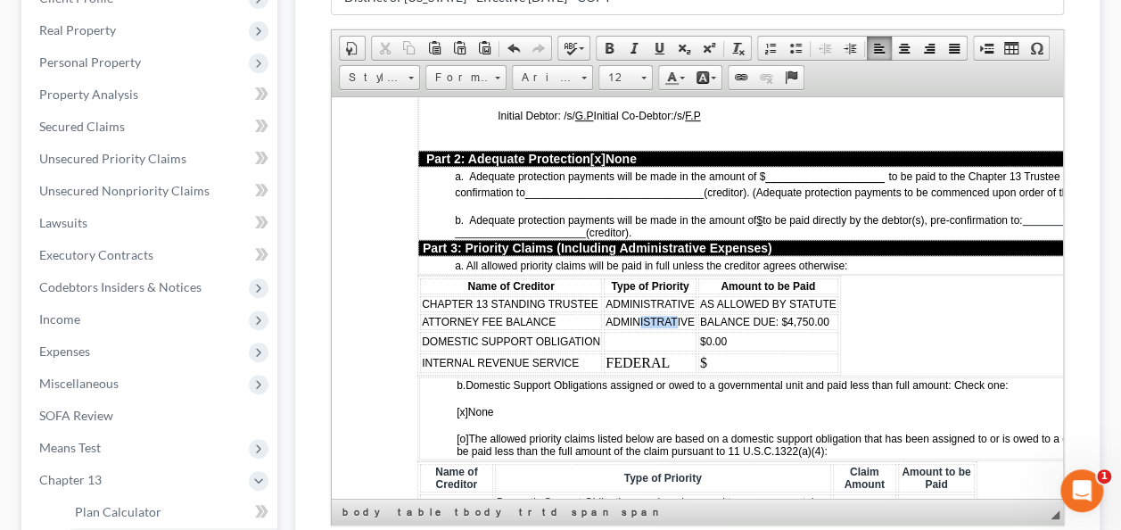
drag, startPoint x: 673, startPoint y: 303, endPoint x: 635, endPoint y: 309, distance: 38.7
click at [635, 315] on span "ADMINISTRATIVE" at bounding box center [650, 321] width 89 height 12
drag, startPoint x: 689, startPoint y: 349, endPoint x: 603, endPoint y: 348, distance: 85.6
click at [604, 352] on td "FEDERAL" at bounding box center [650, 362] width 93 height 20
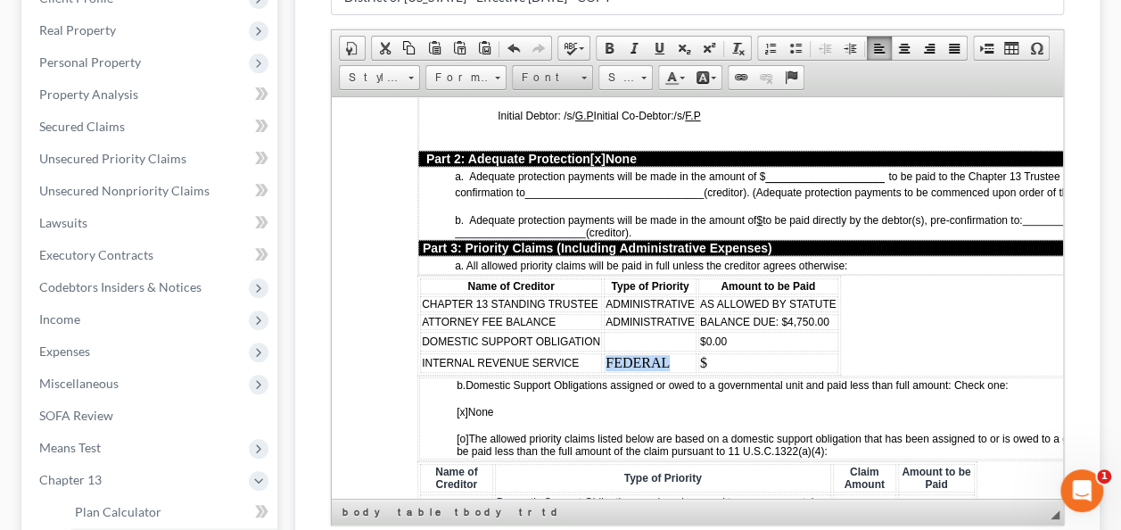
click at [572, 75] on span "Font" at bounding box center [544, 77] width 62 height 23
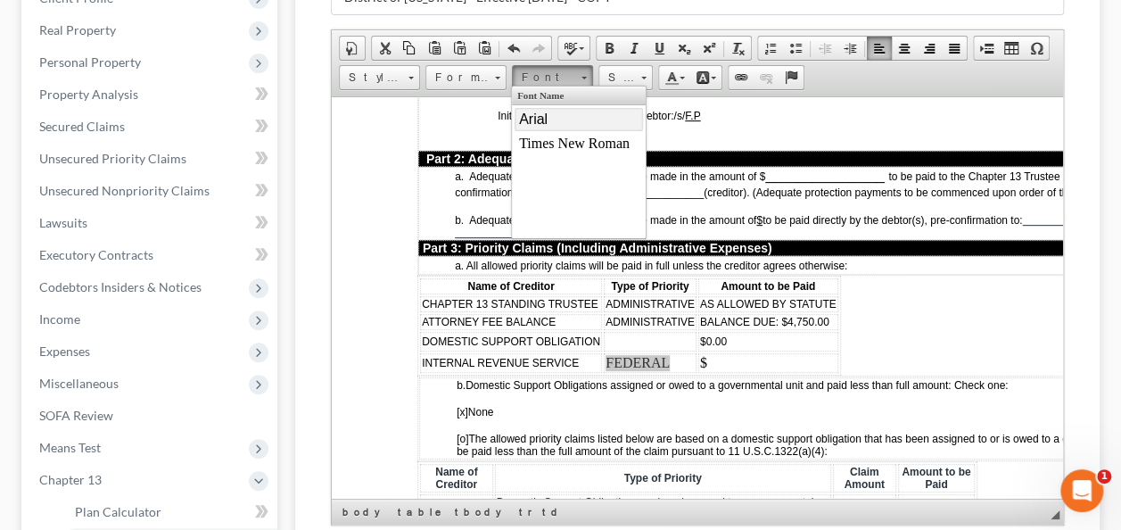
click at [566, 109] on link "Arial" at bounding box center [578, 119] width 128 height 23
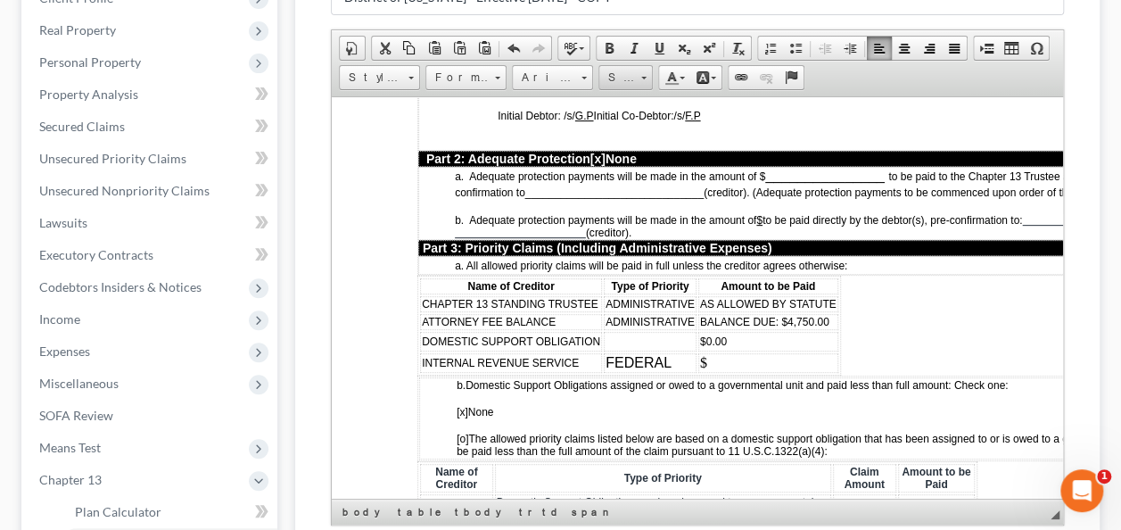
click at [635, 77] on link "Size" at bounding box center [625, 77] width 54 height 25
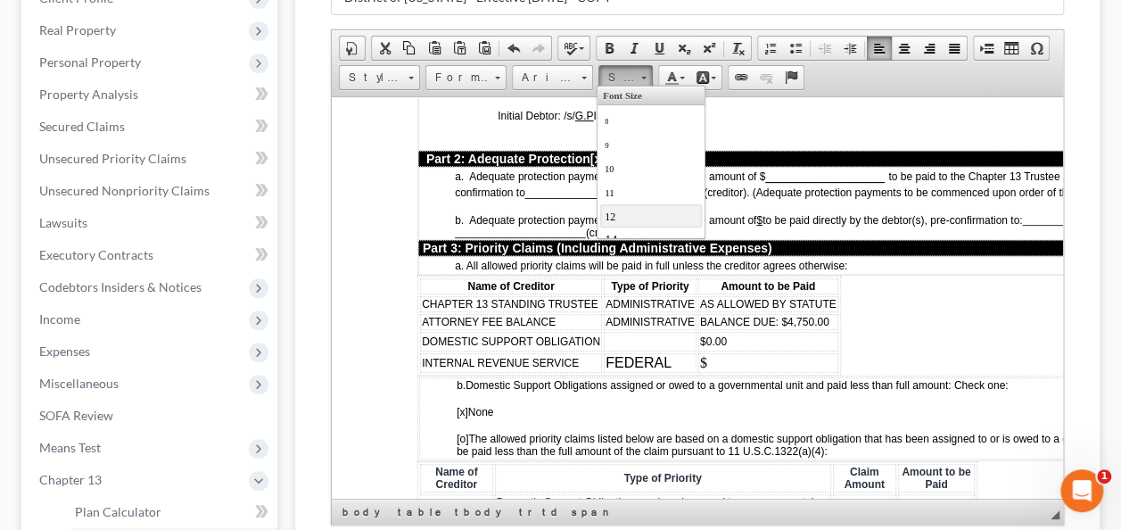
click at [632, 205] on link "12" at bounding box center [651, 215] width 102 height 23
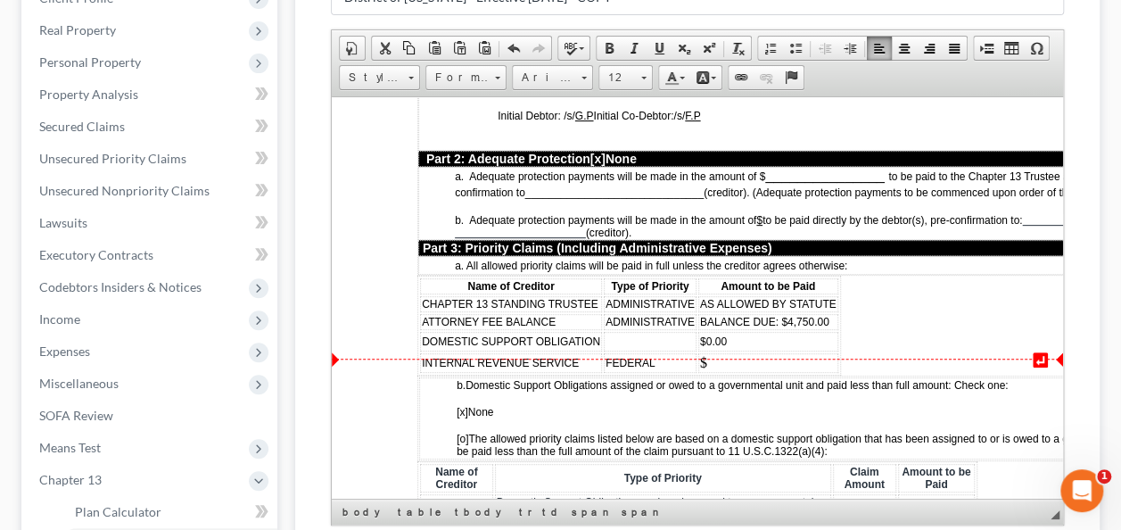
click at [710, 352] on td "$" at bounding box center [768, 362] width 140 height 20
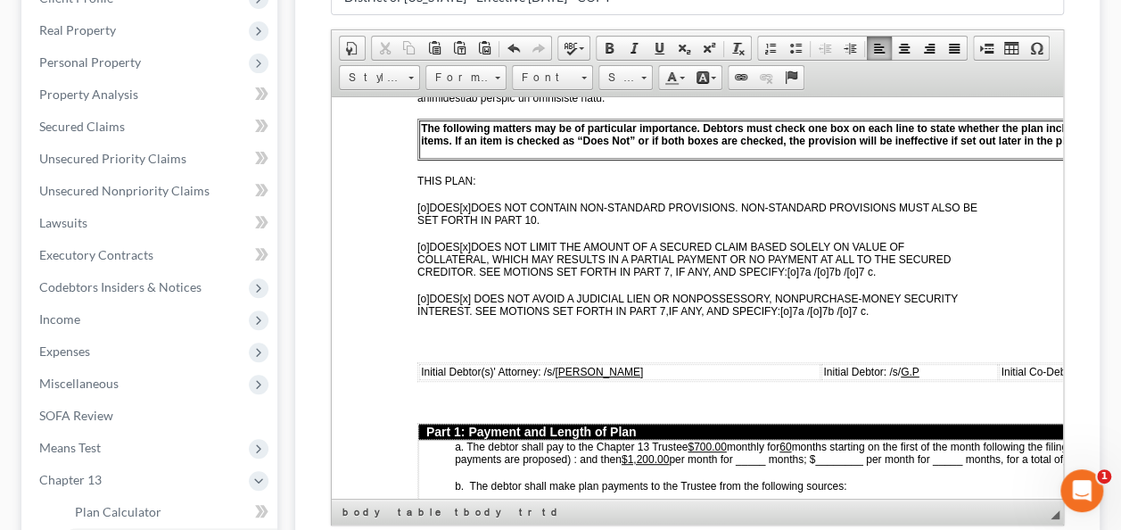
scroll to position [803, 0]
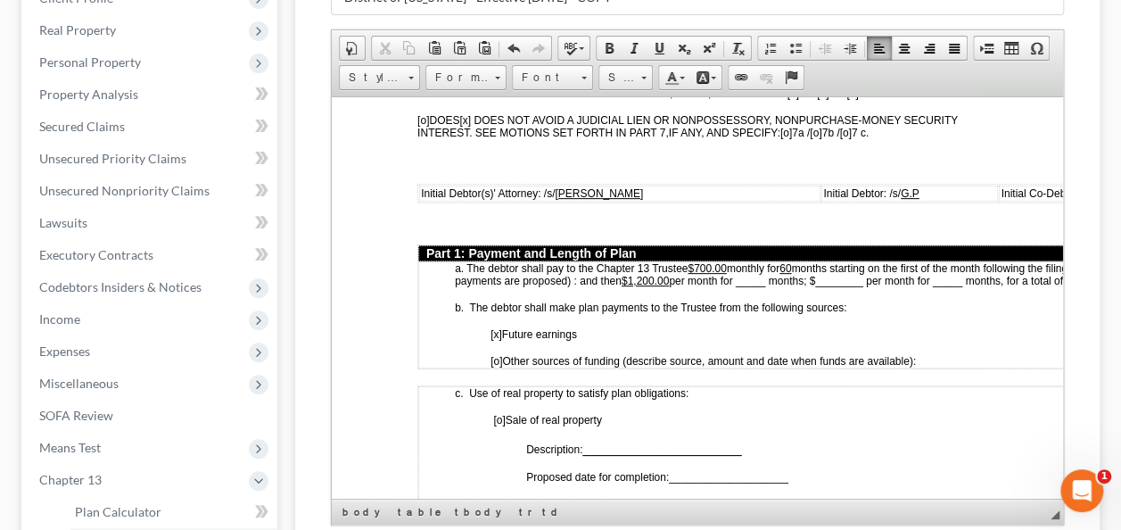
drag, startPoint x: 797, startPoint y: 256, endPoint x: 785, endPoint y: 256, distance: 12.5
click at [785, 261] on p "a. The debtor shall pay to the Chapter 13 Trustee $700.00 monthly for 60 months…" at bounding box center [828, 273] width 747 height 25
click at [787, 261] on span "monthly for11" at bounding box center [759, 267] width 65 height 12
drag, startPoint x: 797, startPoint y: 253, endPoint x: 787, endPoint y: 253, distance: 10.7
click at [787, 261] on span "monthly for 11" at bounding box center [761, 267] width 68 height 12
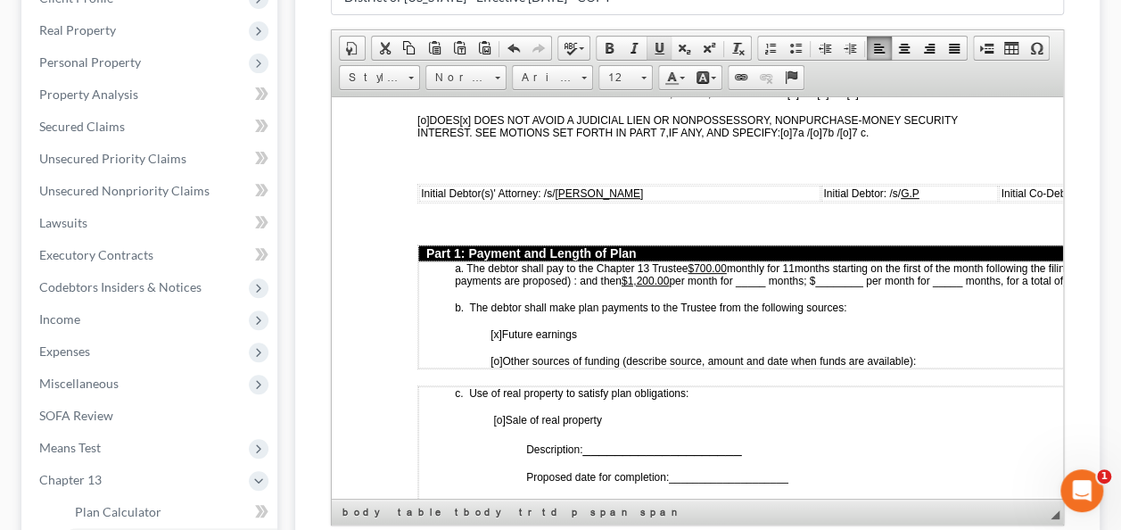
click at [652, 50] on span at bounding box center [659, 48] width 14 height 14
click at [803, 260] on span "months starting on the first of the month following the filing of the petition.…" at bounding box center [812, 273] width 714 height 28
drag, startPoint x: 771, startPoint y: 270, endPoint x: 742, endPoint y: 270, distance: 28.5
click at [742, 270] on span "months starting on the first of the month following the filing of the petition.…" at bounding box center [812, 273] width 714 height 25
drag, startPoint x: 755, startPoint y: 268, endPoint x: 744, endPoint y: 267, distance: 10.9
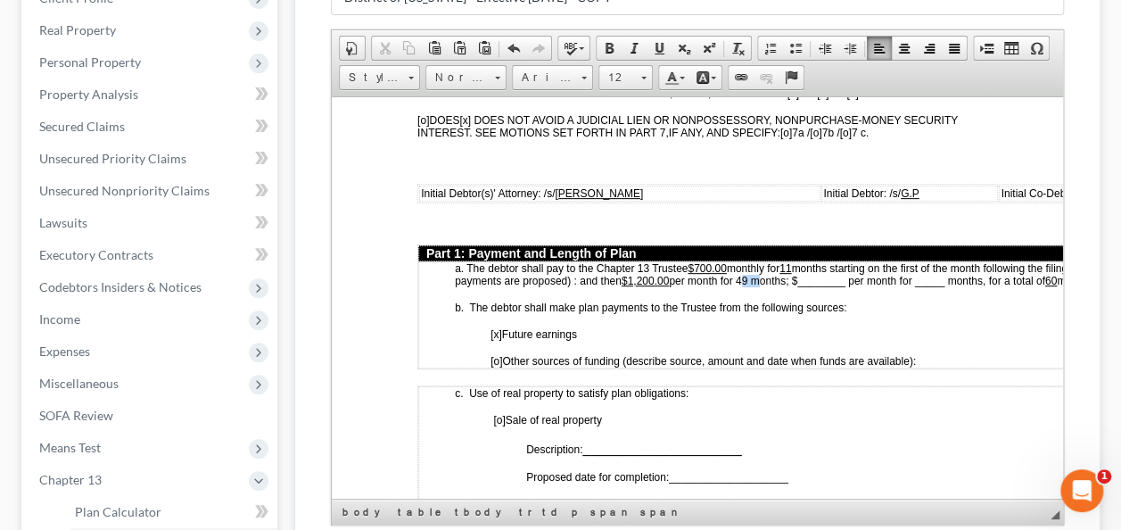
click at [744, 267] on span "months starting on the first of the month following the filing of the petition.…" at bounding box center [812, 273] width 714 height 25
click at [664, 54] on link "Underline" at bounding box center [659, 48] width 25 height 23
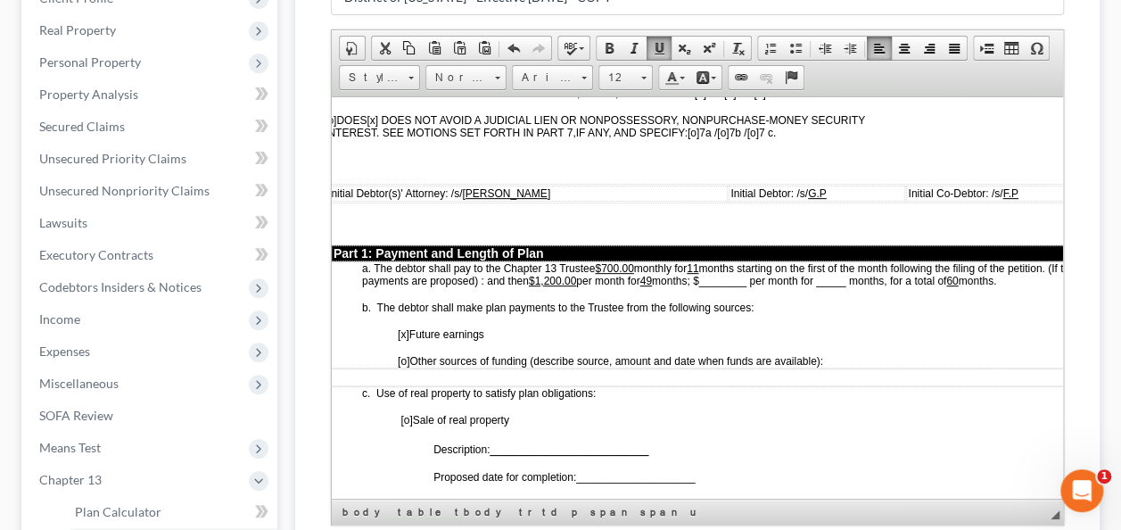
scroll to position [803, 91]
click at [405, 354] on span "[o]" at bounding box center [406, 360] width 12 height 12
click at [521, 327] on p "[x] Future earnings" at bounding box center [755, 333] width 711 height 12
click at [869, 354] on p "[x ] Other sources of funding (describe source, amount and date when funds are …" at bounding box center [755, 360] width 711 height 12
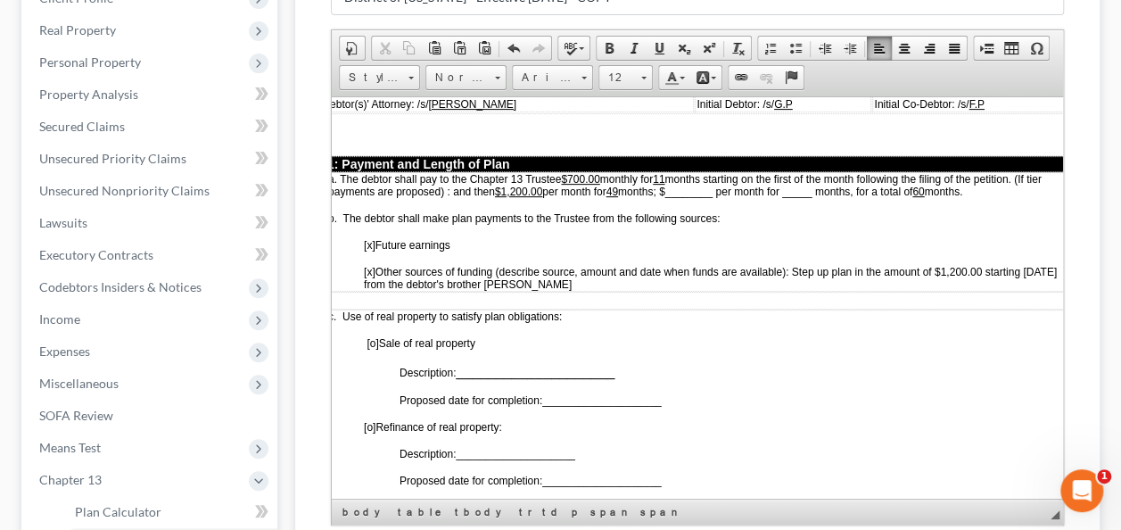
scroll to position [892, 128]
click at [801, 265] on span "[x ] Other sources of funding (describe source, amount and date when funds are …" at bounding box center [708, 277] width 693 height 25
click at [781, 278] on p "[x ] Other sources of funding (describe source, amount and date when funds are …" at bounding box center [717, 277] width 711 height 25
drag, startPoint x: 862, startPoint y: 260, endPoint x: 844, endPoint y: 261, distance: 17.9
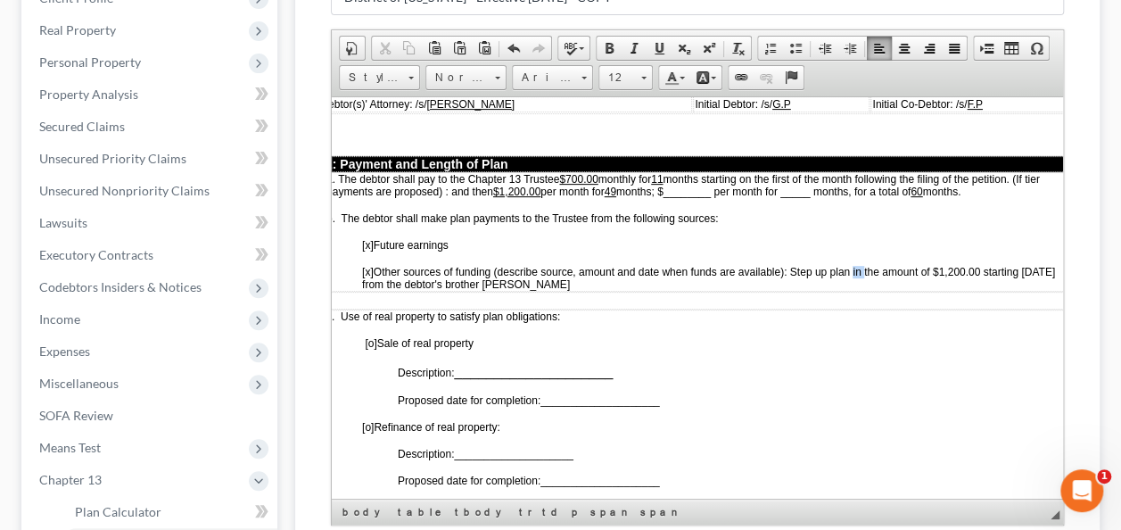
click at [844, 265] on span "[x ] Other sources of funding (describe source, amount and date when funds are …" at bounding box center [708, 277] width 693 height 25
click at [590, 272] on p "[x ] Other sources of funding (describe source, amount and date when funds are …" at bounding box center [717, 277] width 711 height 25
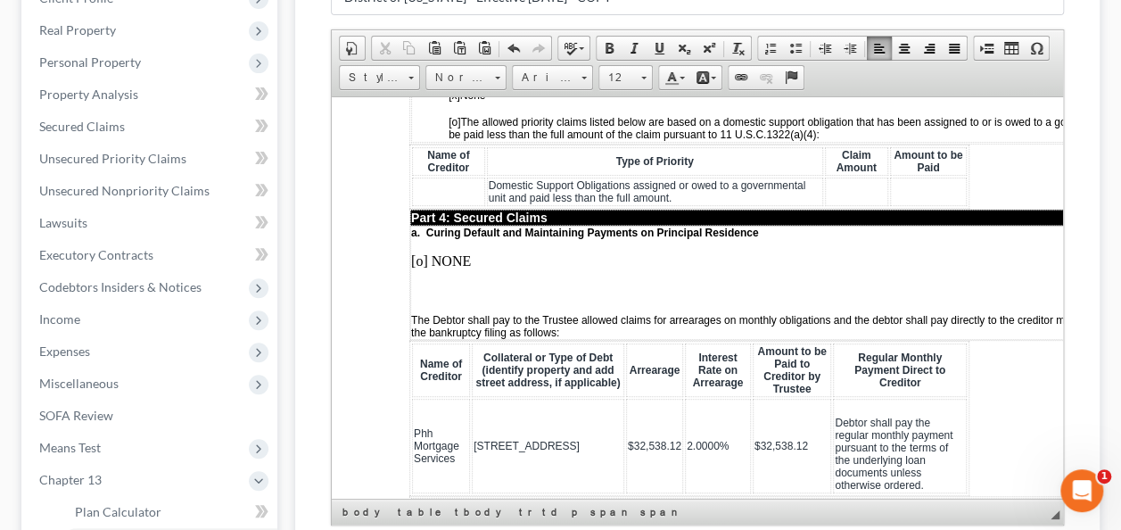
scroll to position [1873, 8]
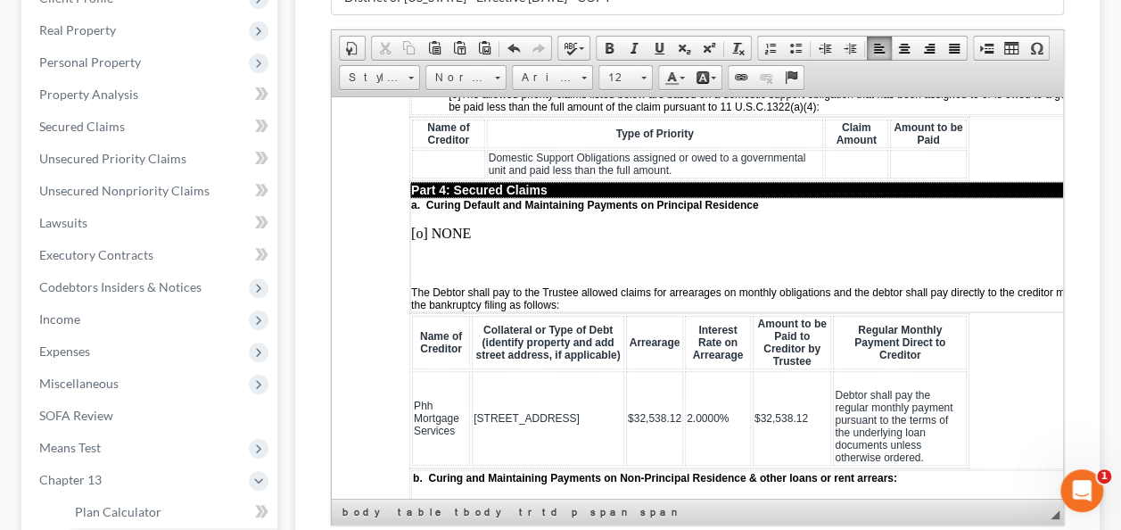
click at [648, 411] on span "$32,538.12" at bounding box center [655, 417] width 54 height 12
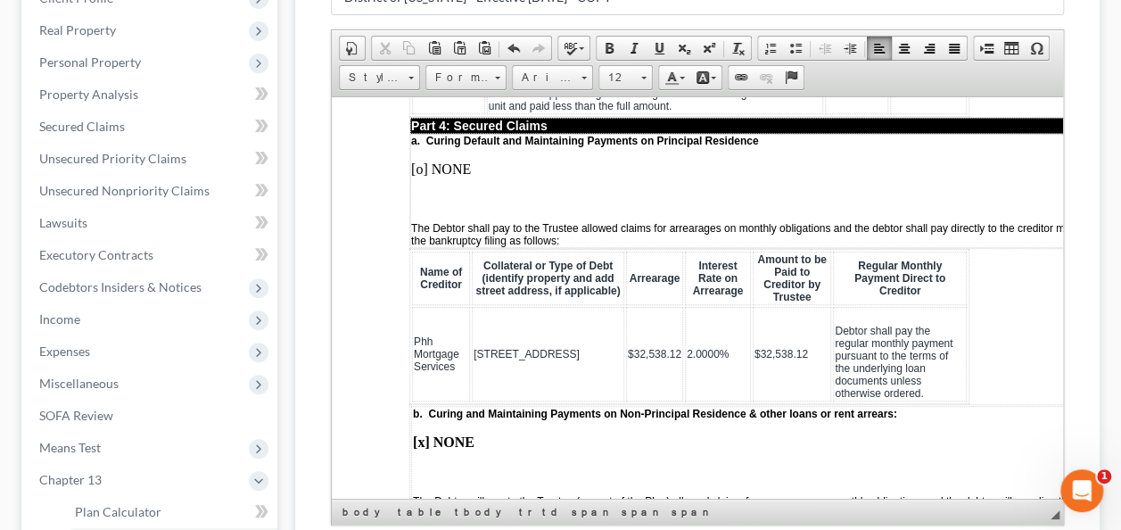
scroll to position [1962, 8]
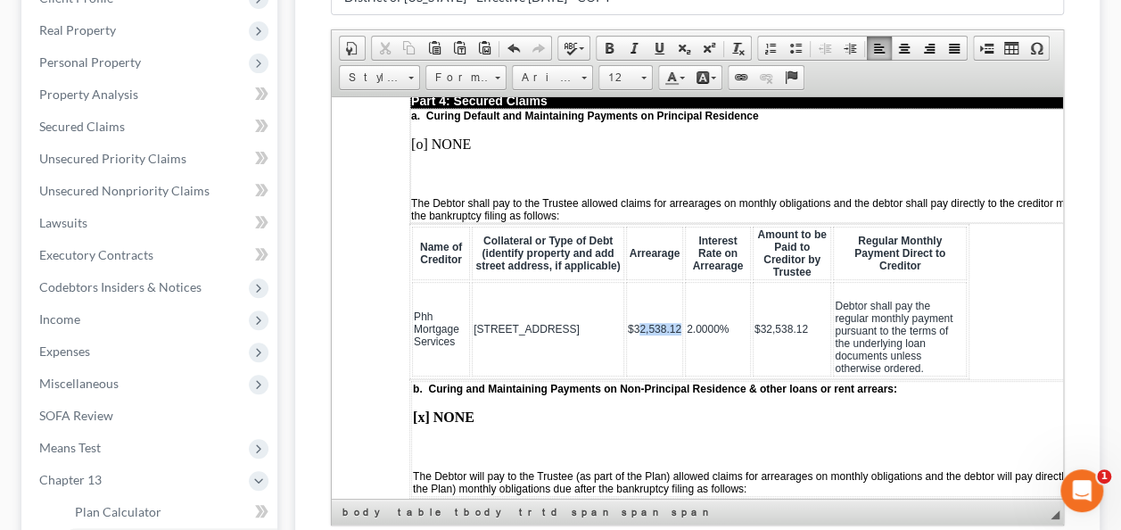
drag, startPoint x: 646, startPoint y: 299, endPoint x: 606, endPoint y: 300, distance: 40.1
click at [628, 322] on span "$32,538.12" at bounding box center [655, 328] width 54 height 12
drag, startPoint x: 793, startPoint y: 303, endPoint x: 733, endPoint y: 299, distance: 59.9
click at [753, 299] on td "$32,538.12" at bounding box center [792, 328] width 78 height 95
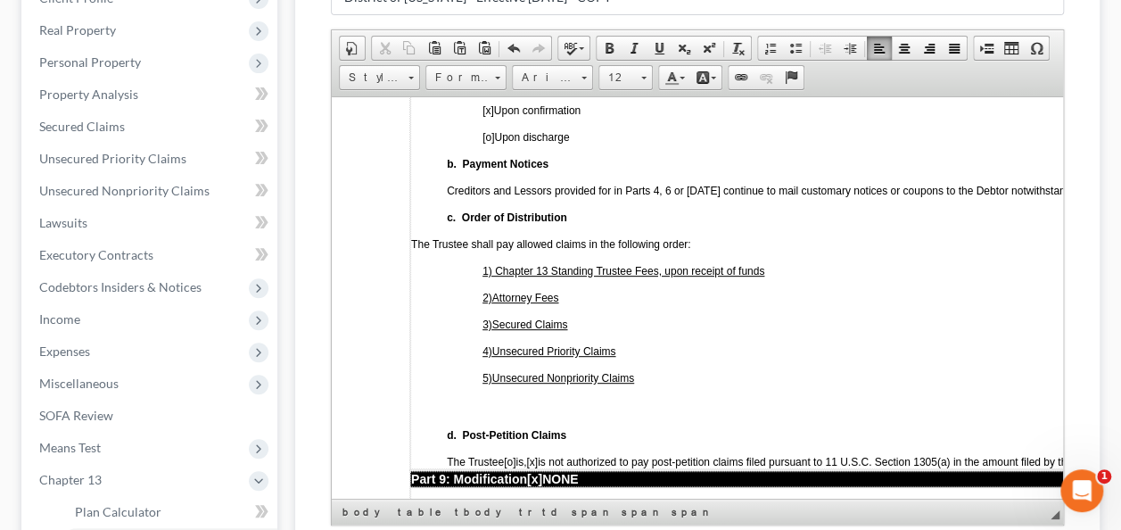
scroll to position [4727, 8]
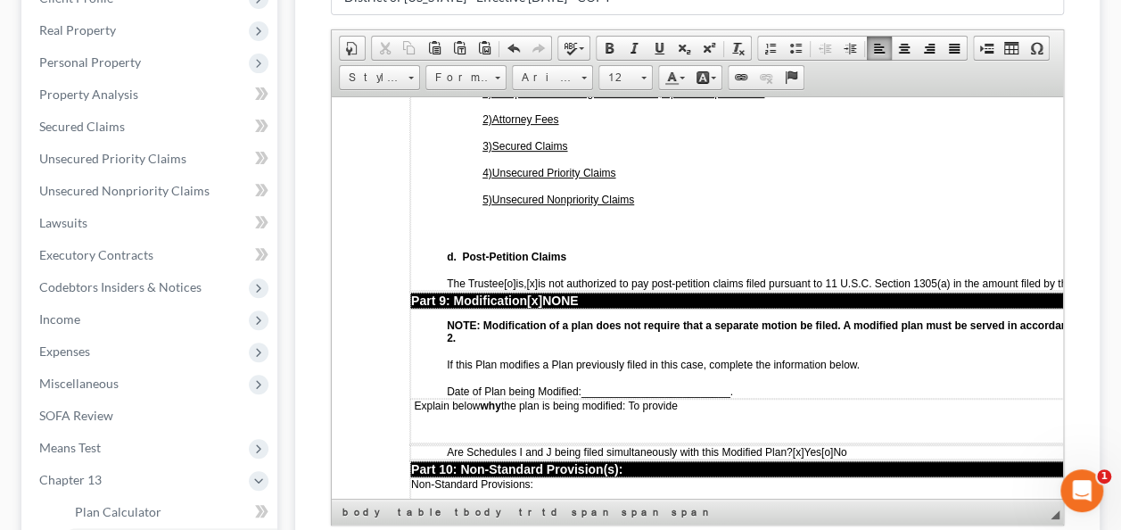
drag, startPoint x: 759, startPoint y: 312, endPoint x: 589, endPoint y: 310, distance: 170.4
click at [585, 384] on p "Date of Plan being Modified: _________________________ ." at bounding box center [820, 390] width 747 height 12
drag, startPoint x: 645, startPoint y: 307, endPoint x: 604, endPoint y: 309, distance: 41.1
click at [584, 384] on p "Date of Plan being Modified: 9/25/2024." at bounding box center [820, 390] width 747 height 12
click at [647, 50] on link "Underline" at bounding box center [659, 48] width 25 height 23
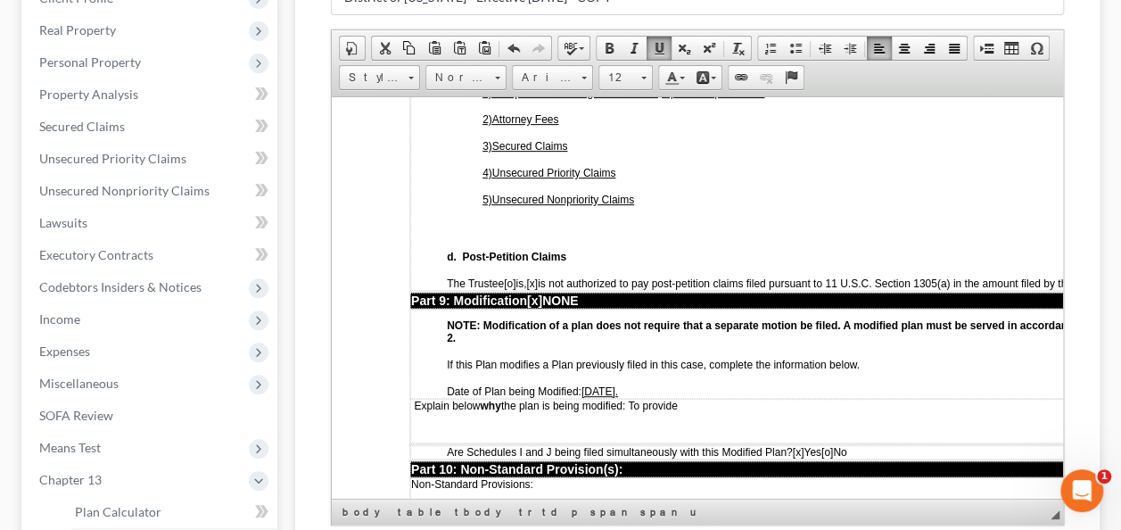
click at [649, 308] on td "NOTE: Modification of a plan does not require that a separate motion be filed. …" at bounding box center [802, 353] width 784 height 90
click at [702, 399] on p "Explain below why the plan is being modified: To provide" at bounding box center [802, 405] width 782 height 12
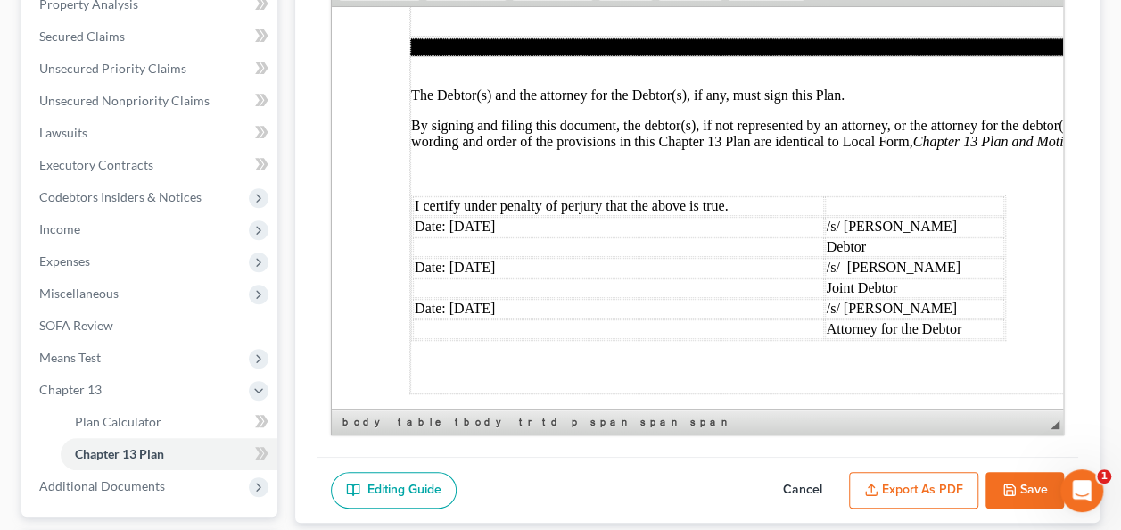
scroll to position [446, 0]
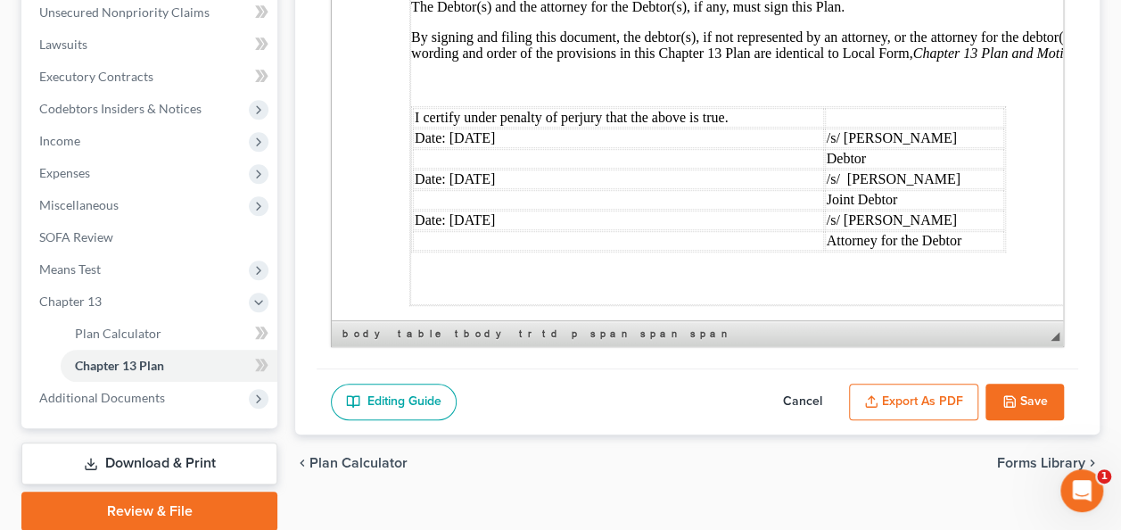
click at [1051, 400] on button "Save" at bounding box center [1025, 402] width 78 height 37
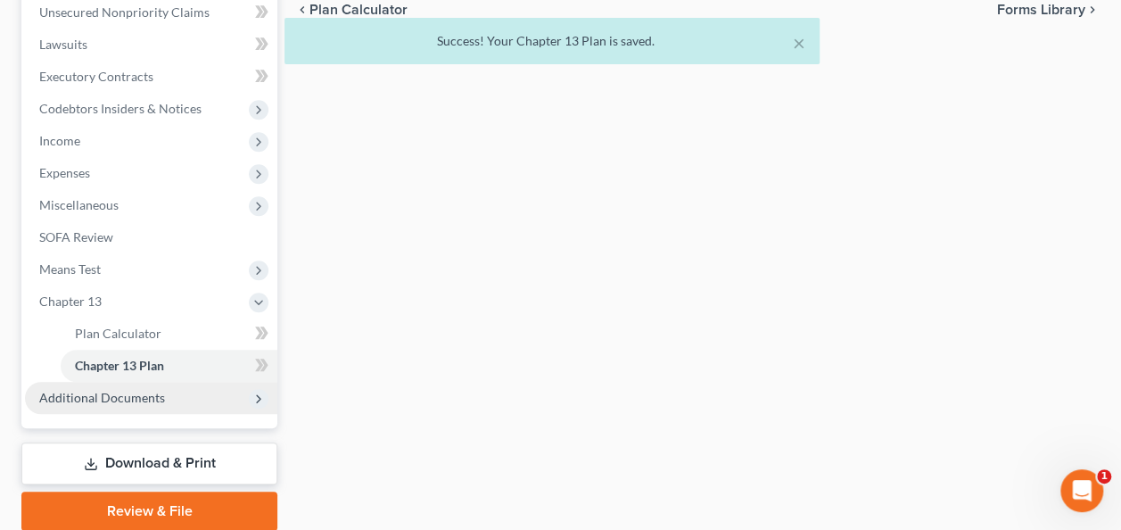
click at [118, 395] on span "Additional Documents" at bounding box center [102, 397] width 126 height 15
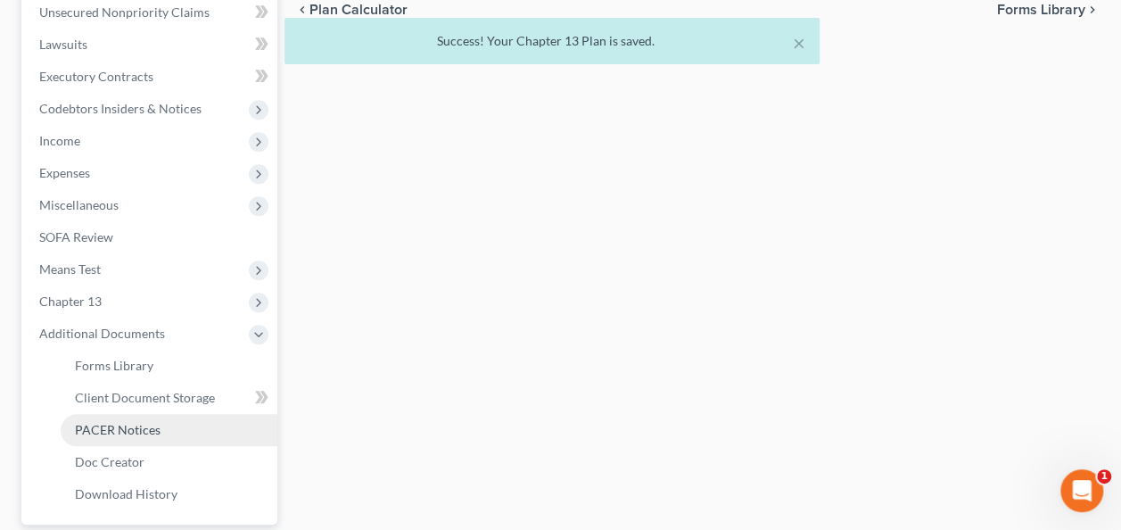
click at [119, 429] on span "PACER Notices" at bounding box center [118, 429] width 86 height 15
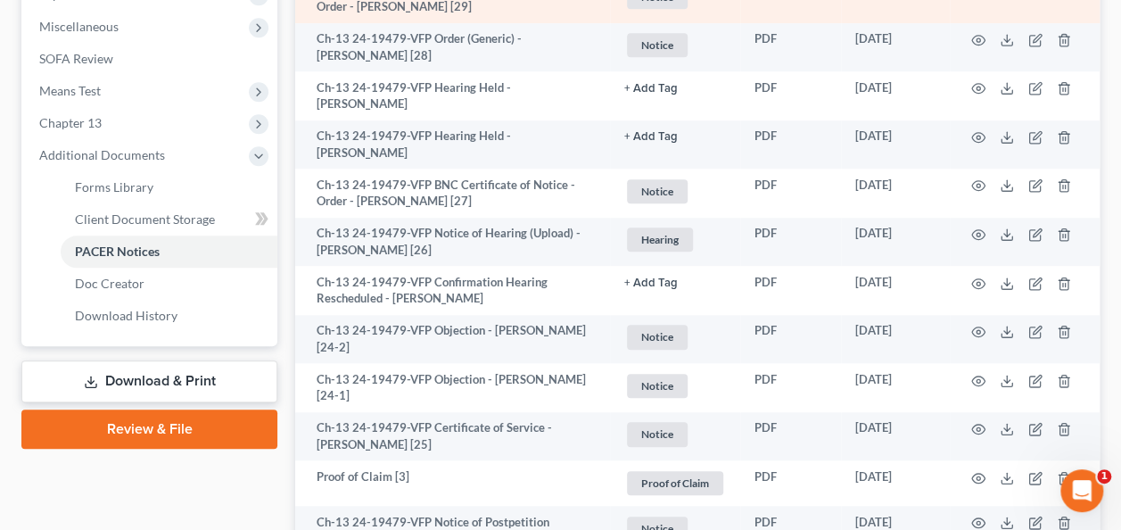
scroll to position [714, 0]
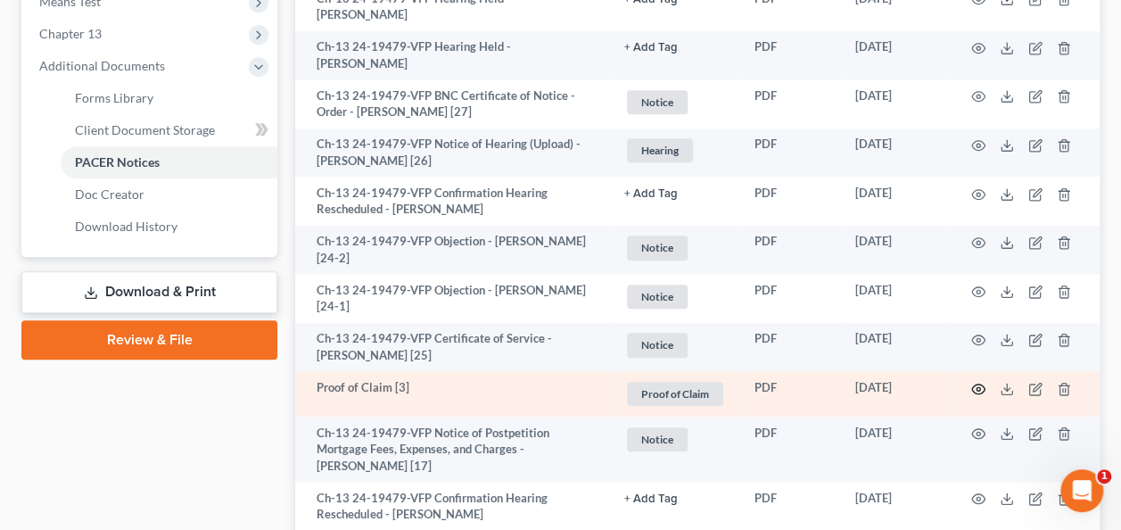
click at [972, 387] on icon "button" at bounding box center [978, 389] width 13 height 10
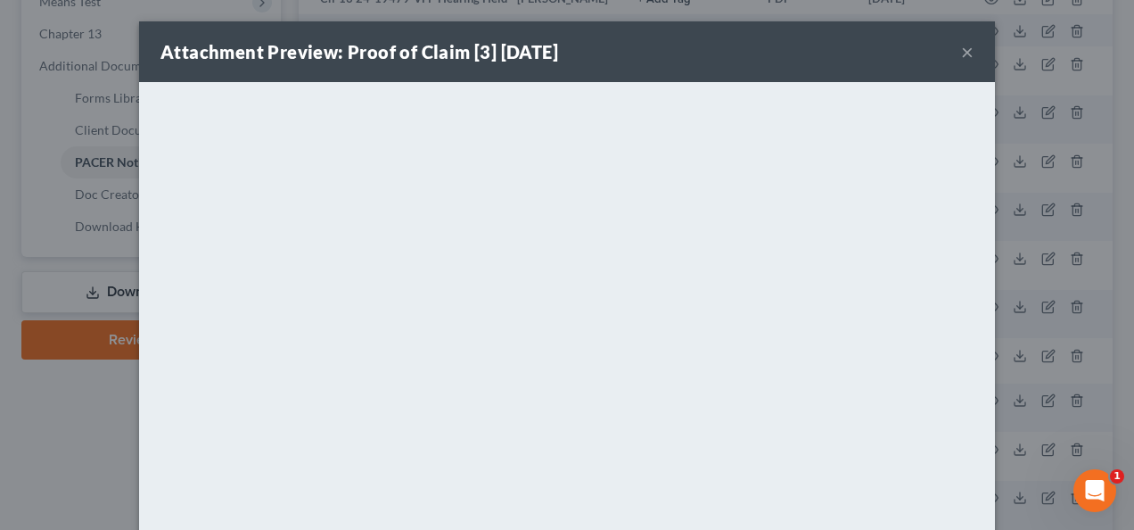
click at [965, 48] on button "×" at bounding box center [967, 51] width 12 height 21
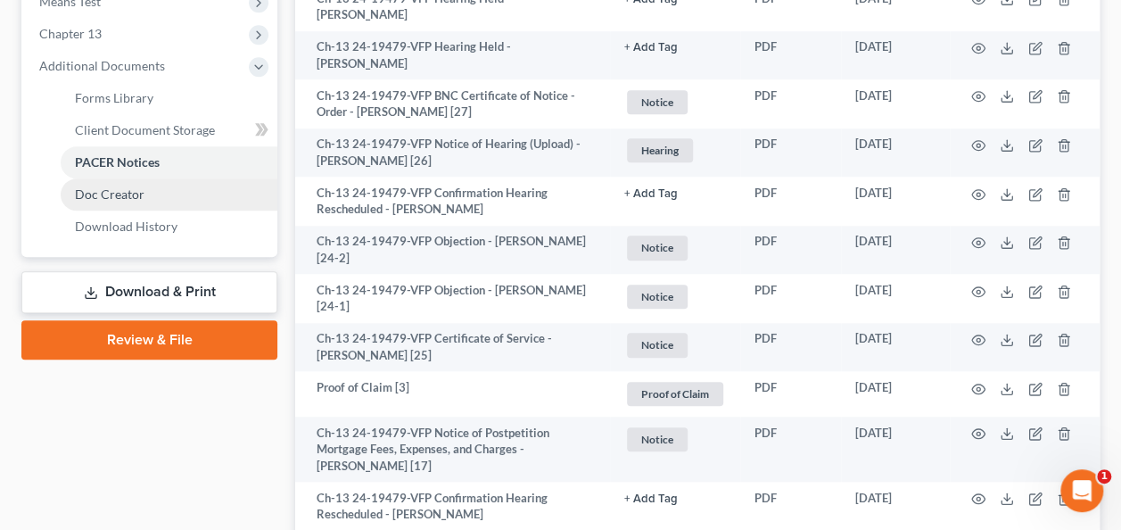
scroll to position [624, 0]
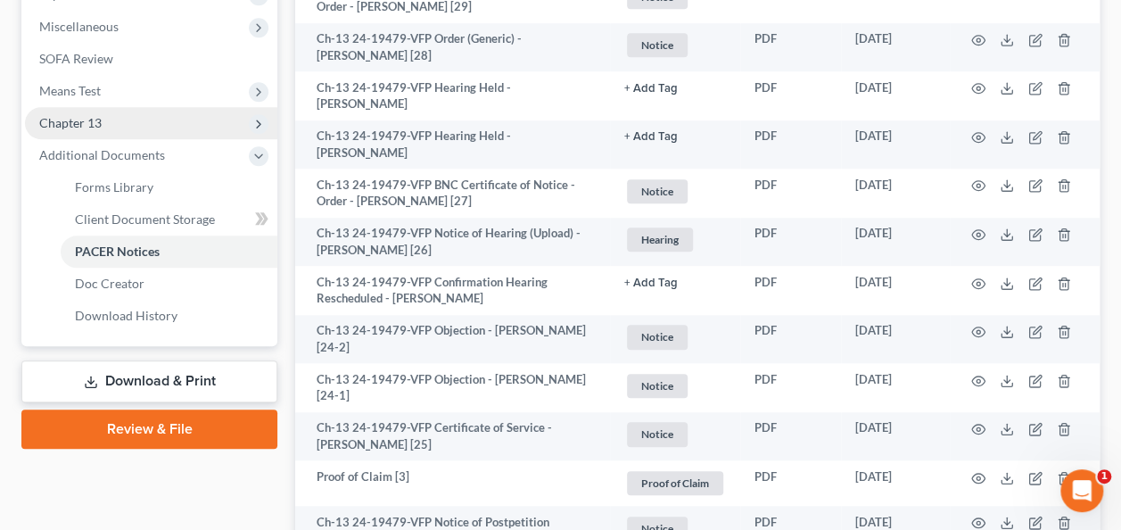
click at [106, 130] on span "Chapter 13" at bounding box center [151, 123] width 252 height 32
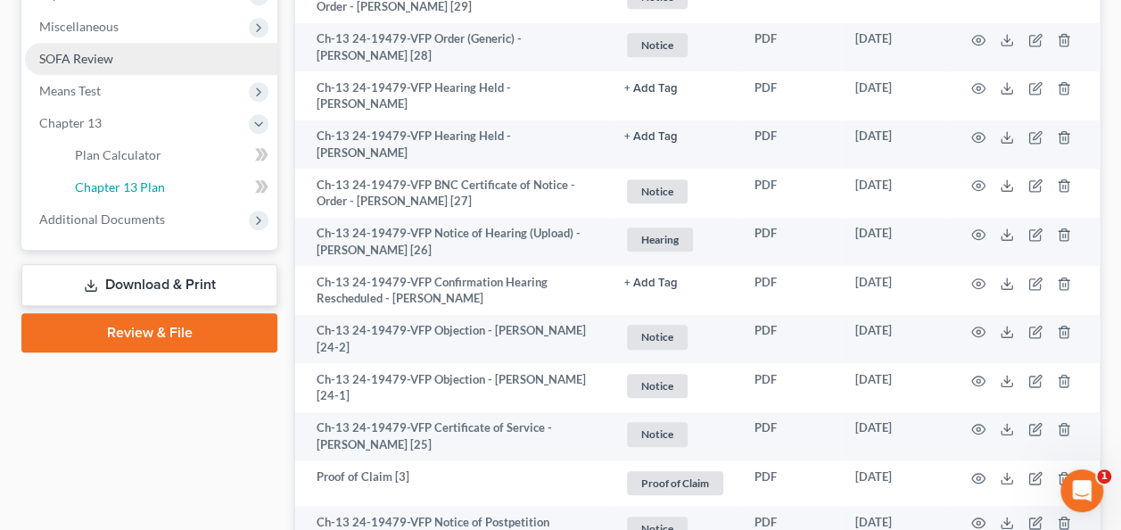
click at [133, 177] on link "Chapter 13 Plan" at bounding box center [169, 187] width 217 height 32
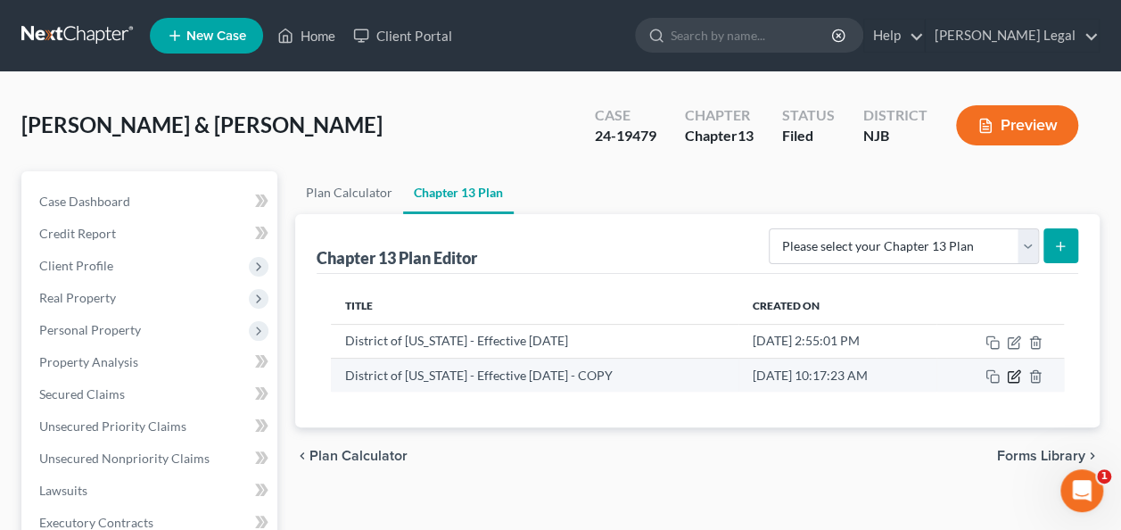
click at [1009, 371] on icon "button" at bounding box center [1014, 376] width 14 height 14
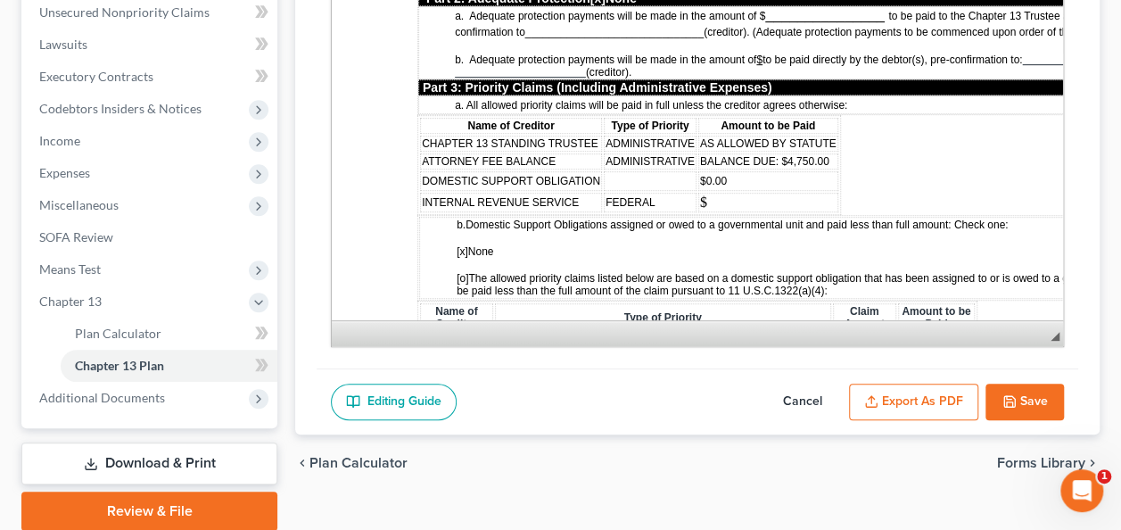
scroll to position [1516, 0]
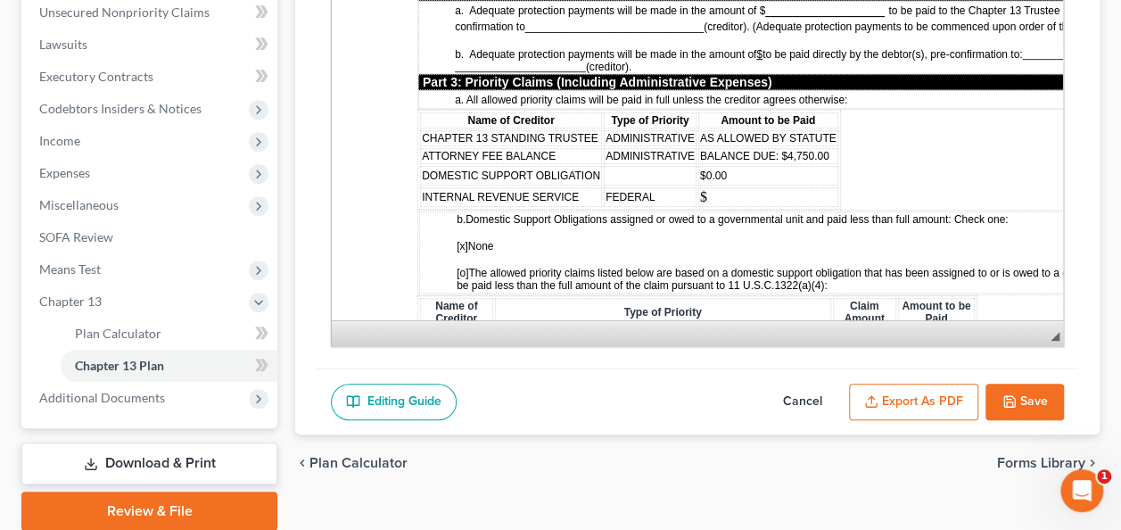
click at [665, 187] on td "FEDERAL" at bounding box center [650, 197] width 93 height 20
click at [724, 187] on td "$" at bounding box center [768, 197] width 140 height 20
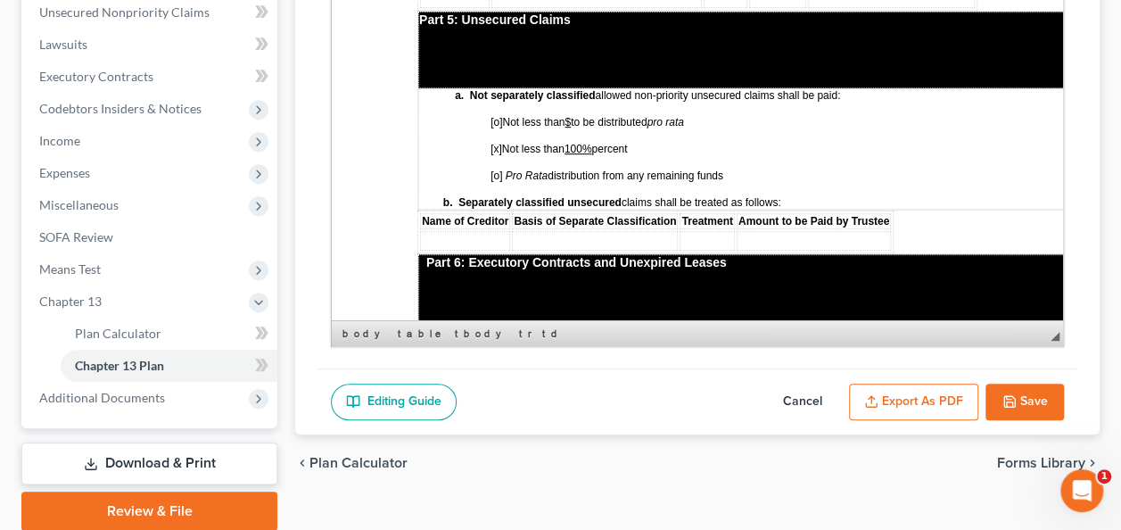
scroll to position [3300, 0]
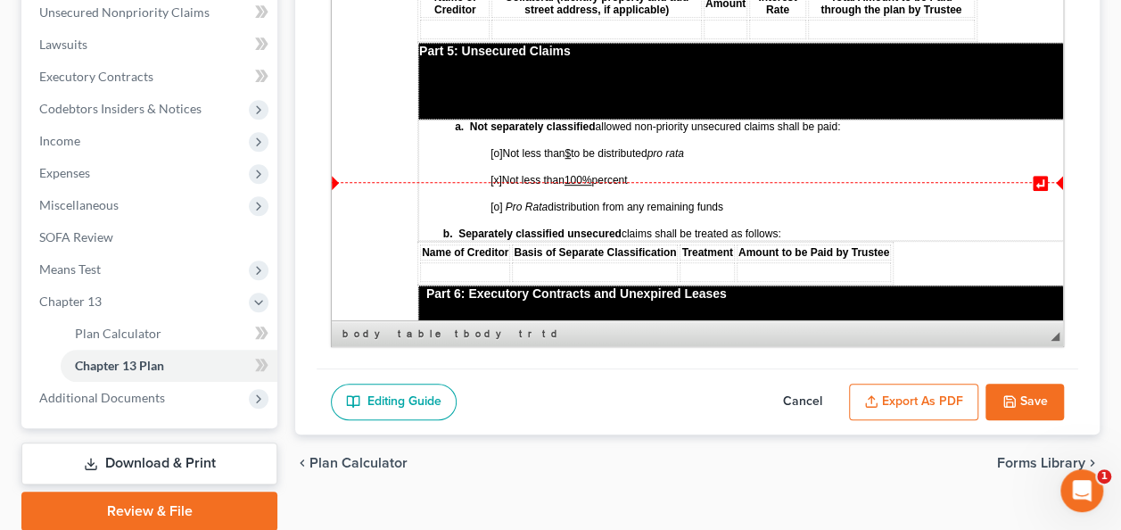
click at [546, 227] on strong "b. Separately classified unsecured" at bounding box center [532, 233] width 178 height 12
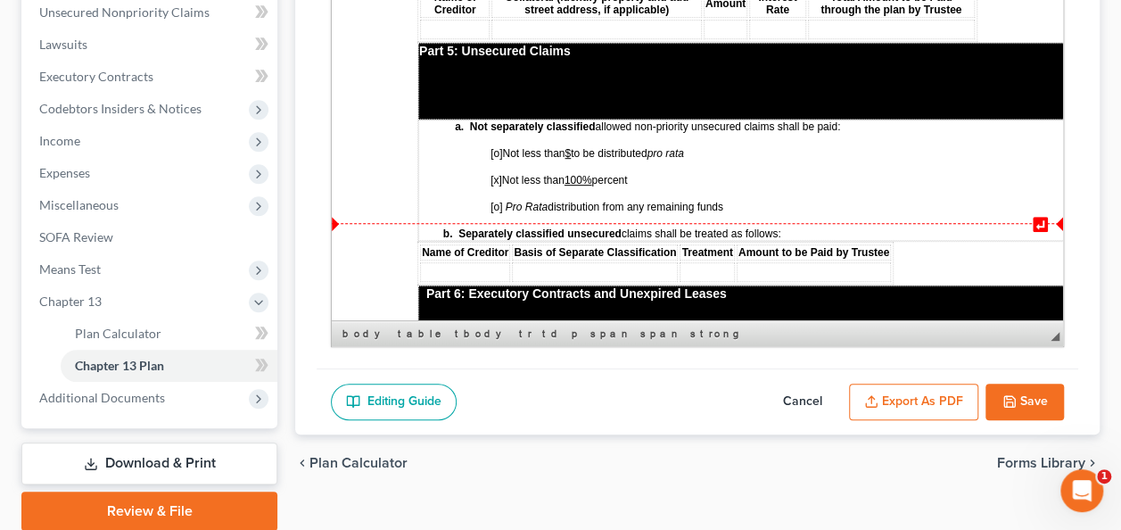
click at [492, 262] on td at bounding box center [465, 272] width 90 height 20
drag, startPoint x: 611, startPoint y: 176, endPoint x: 788, endPoint y: 169, distance: 176.7
click at [788, 227] on p "b. Separately classified unsecured claims shall be treated as follows:" at bounding box center [810, 233] width 782 height 12
drag, startPoint x: 784, startPoint y: 172, endPoint x: 610, endPoint y: 176, distance: 174.0
click at [610, 227] on p "b. Separately classified unsecured claims shall be treated as follows:" at bounding box center [810, 233] width 782 height 12
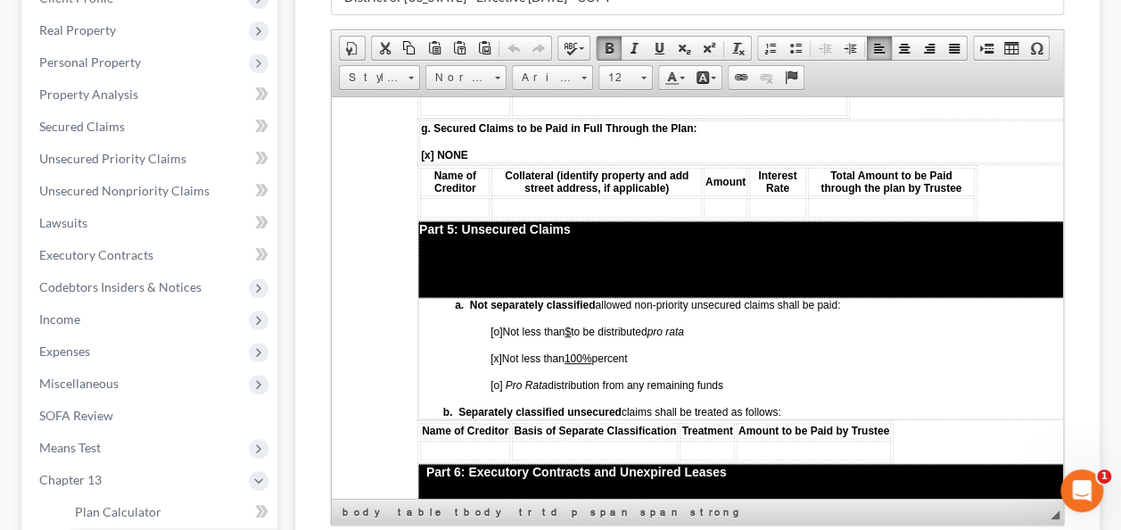
scroll to position [3211, 0]
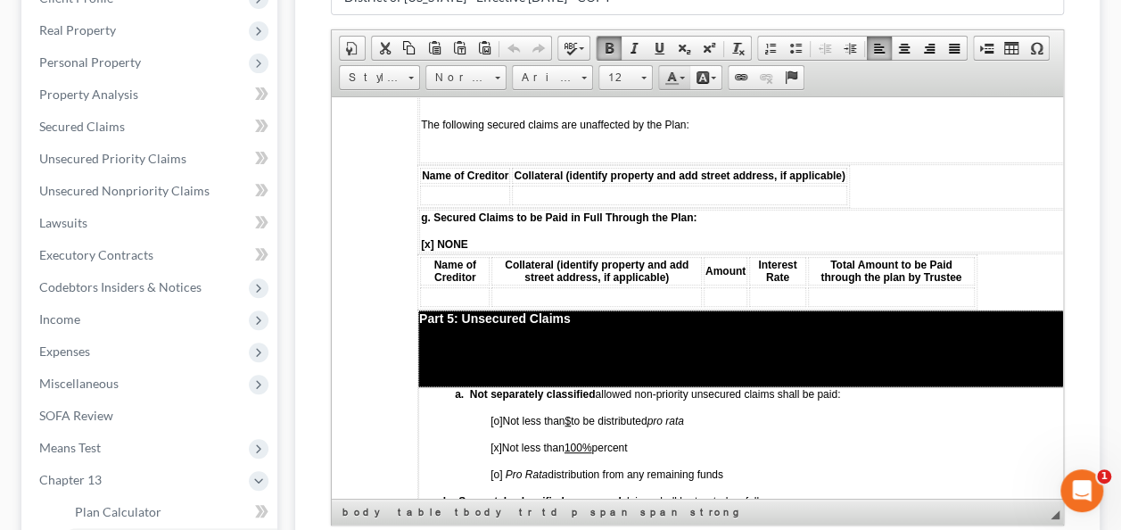
click at [681, 78] on link "Text Color" at bounding box center [674, 77] width 31 height 23
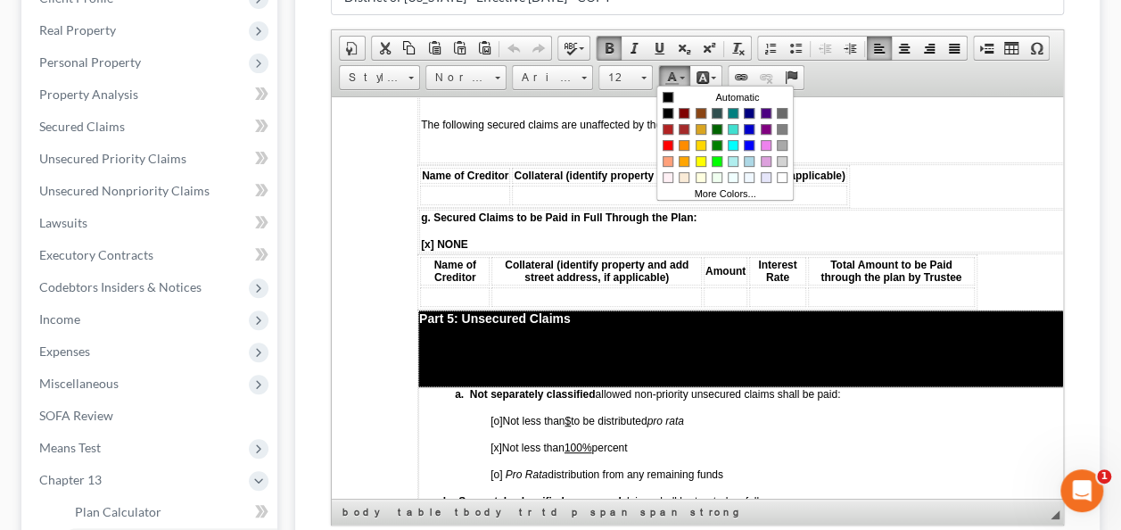
scroll to position [0, 0]
click at [664, 139] on span "Colors" at bounding box center [668, 144] width 11 height 11
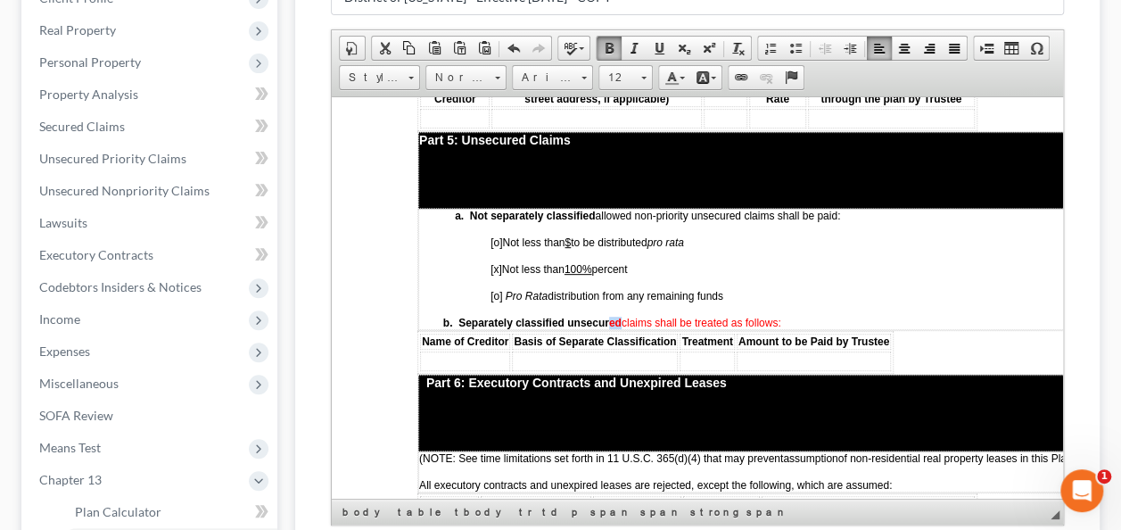
click at [821, 243] on td "a. Not separately classified allowed non-priority unsecured claims shall be pai…" at bounding box center [810, 268] width 784 height 121
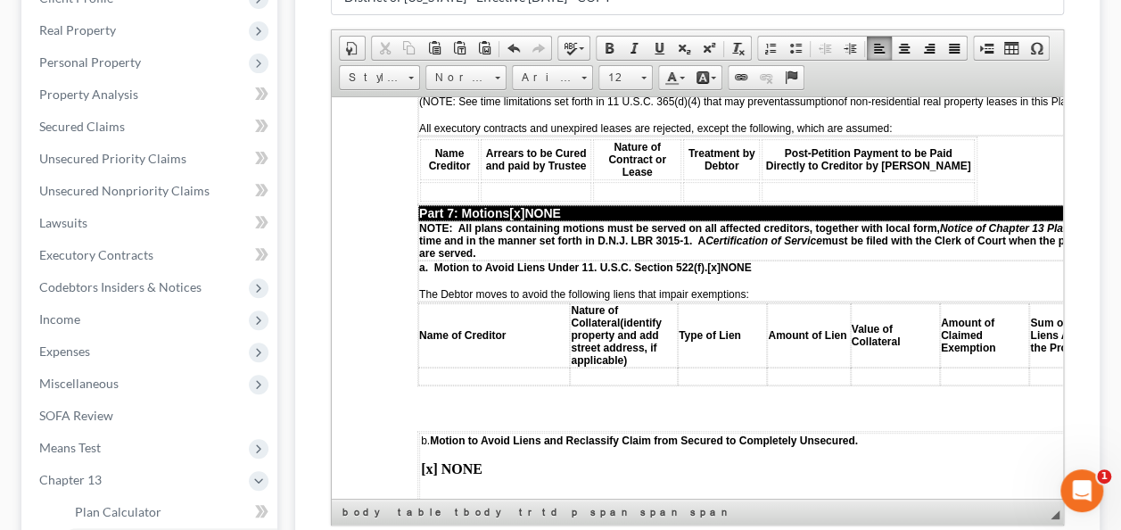
scroll to position [446, 0]
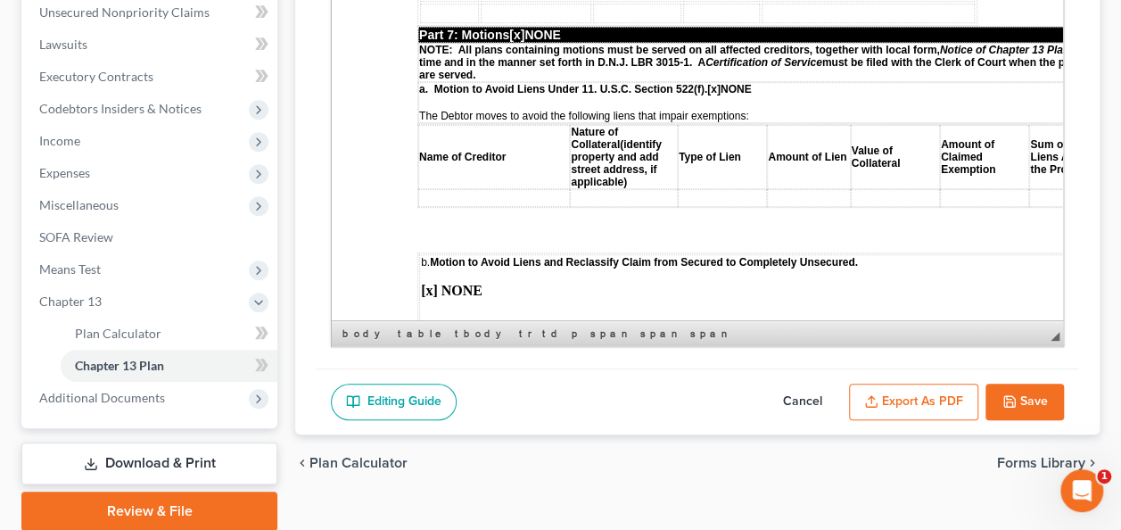
click at [1053, 395] on button "Save" at bounding box center [1025, 402] width 78 height 37
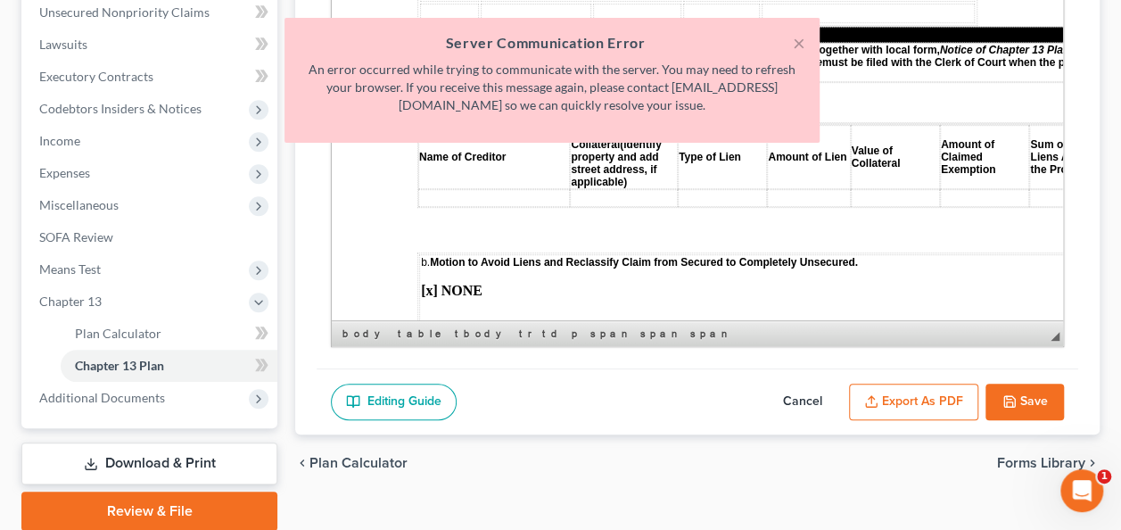
scroll to position [3568, 0]
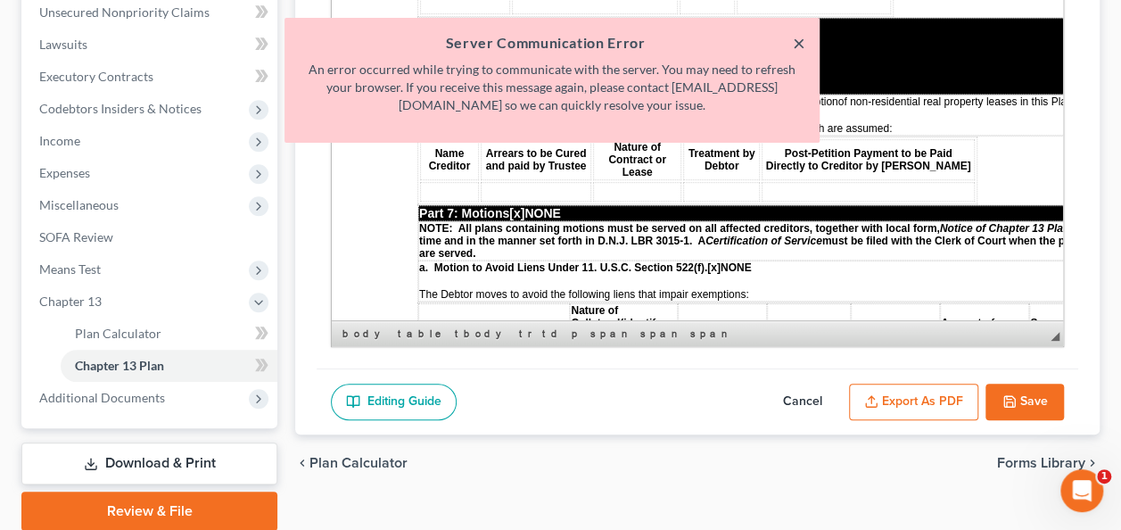
click at [794, 43] on button "×" at bounding box center [799, 42] width 12 height 21
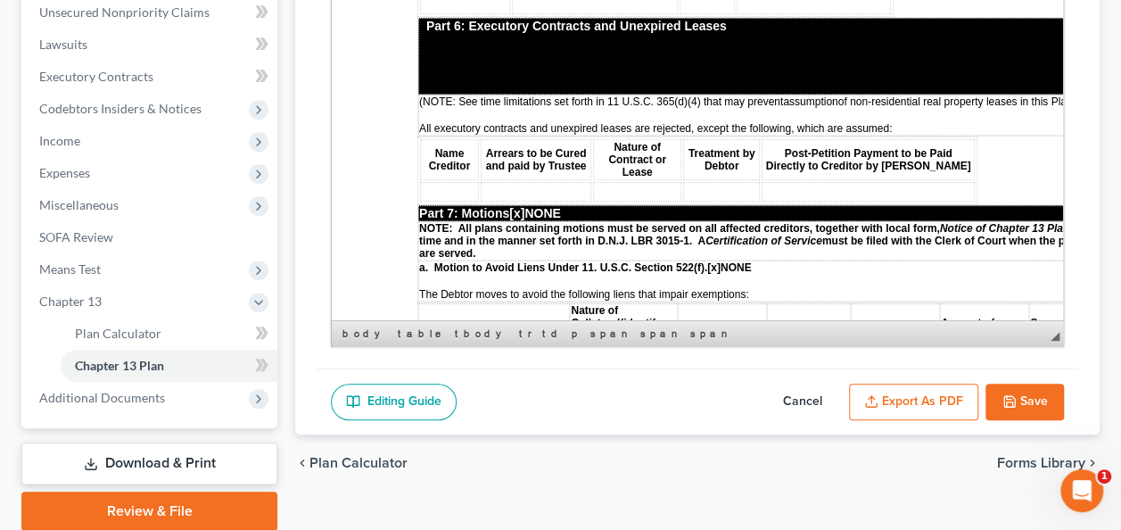
click at [994, 384] on button "Save" at bounding box center [1025, 402] width 78 height 37
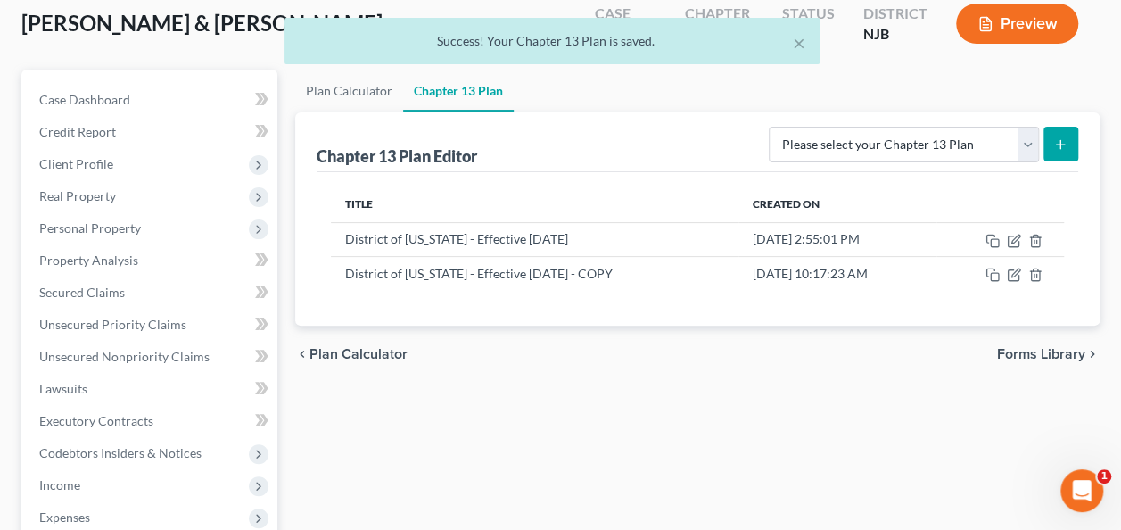
scroll to position [89, 0]
